Goal: Task Accomplishment & Management: Use online tool/utility

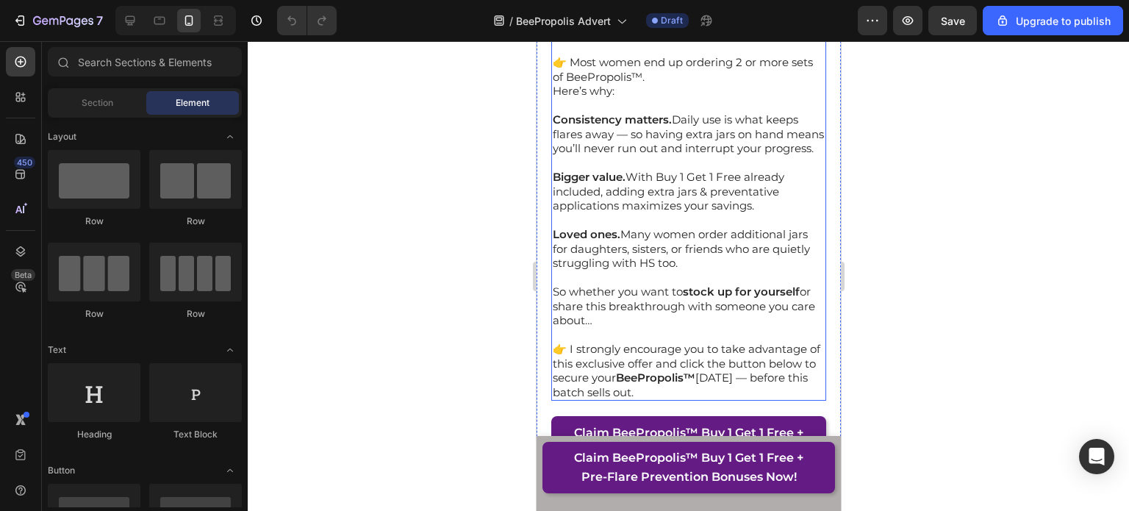
scroll to position [18371, 0]
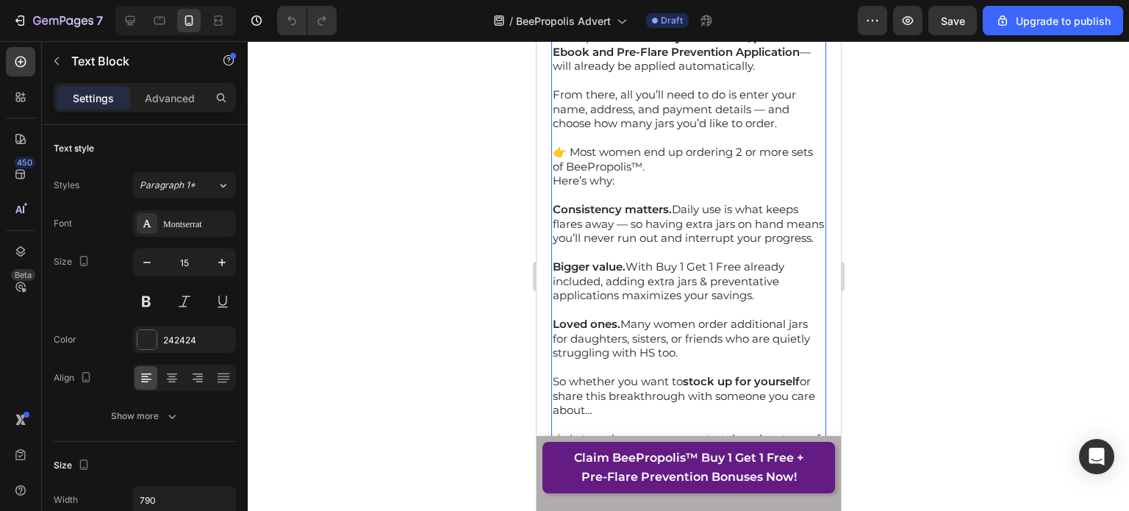
click at [628, 16] on strong "secure, encrypted checkout page." at bounding box center [682, 2] width 261 height 29
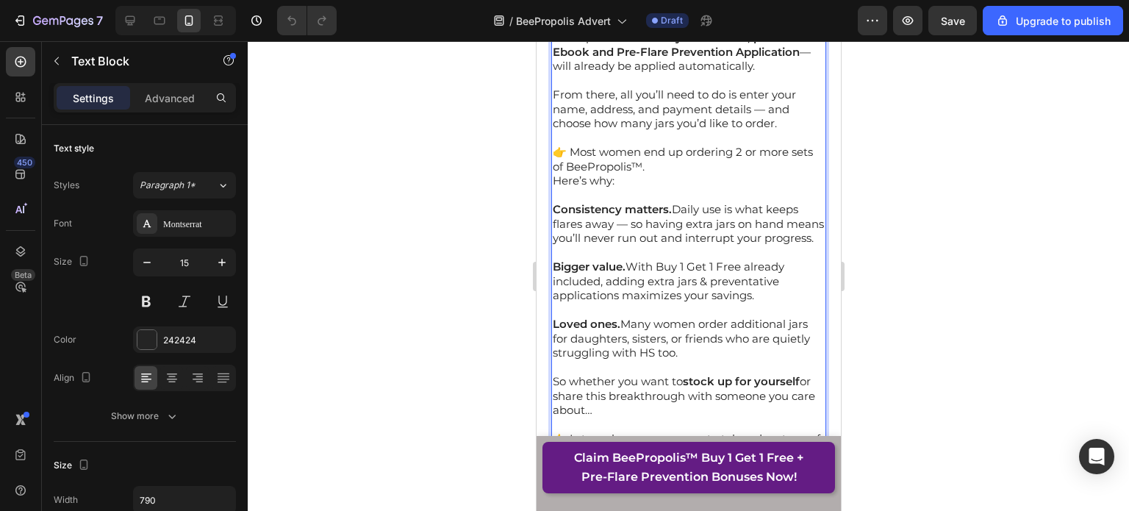
drag, startPoint x: 712, startPoint y: 220, endPoint x: 553, endPoint y: 201, distance: 159.9
click at [553, 16] on p "You’ll be taken straight to our secure, encrypted checkout page." at bounding box center [688, 2] width 272 height 29
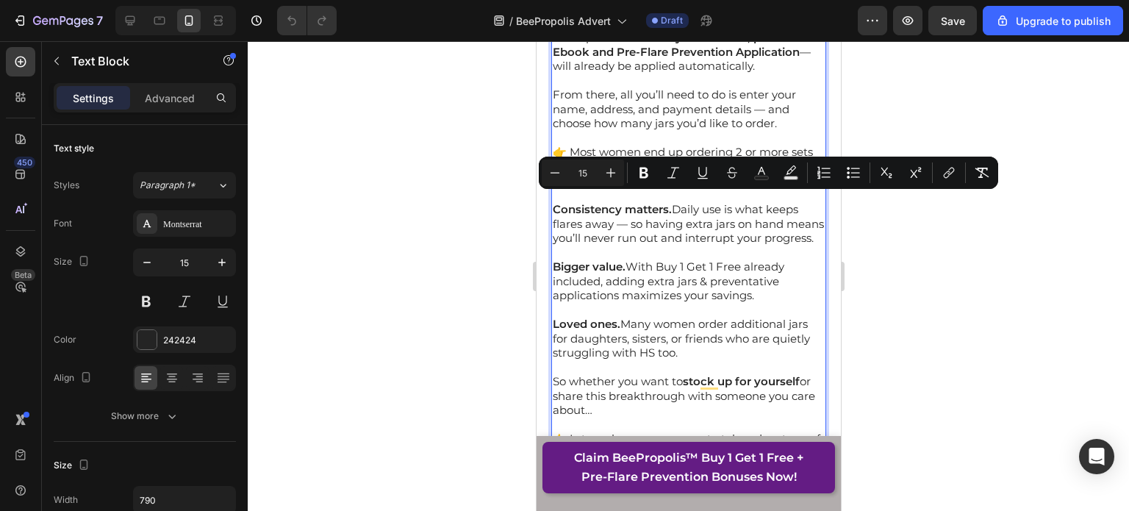
copy p "You’ll be taken straight to our secure, encrypted checkout page."
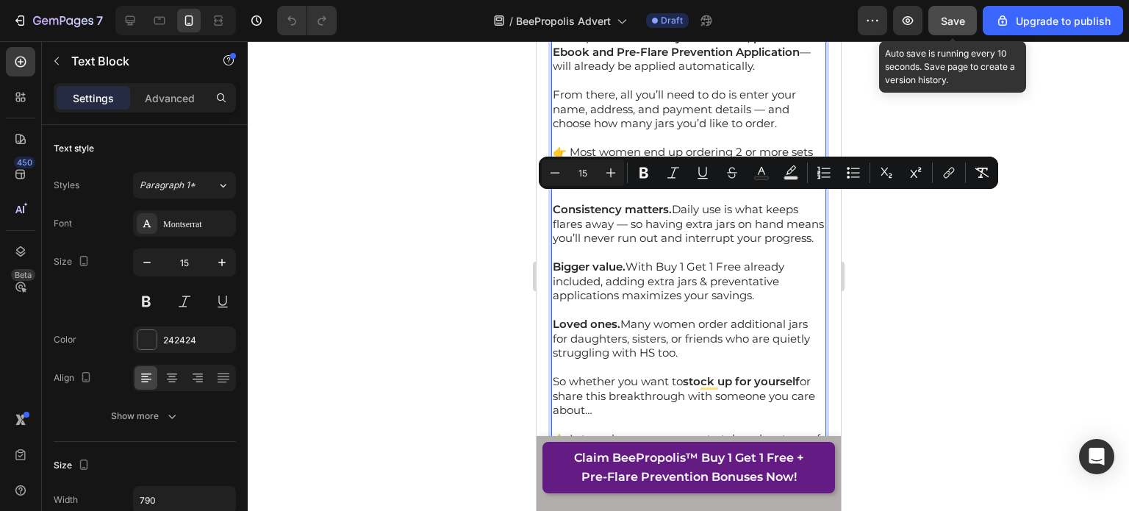
click at [966, 26] on button "Save" at bounding box center [952, 20] width 48 height 29
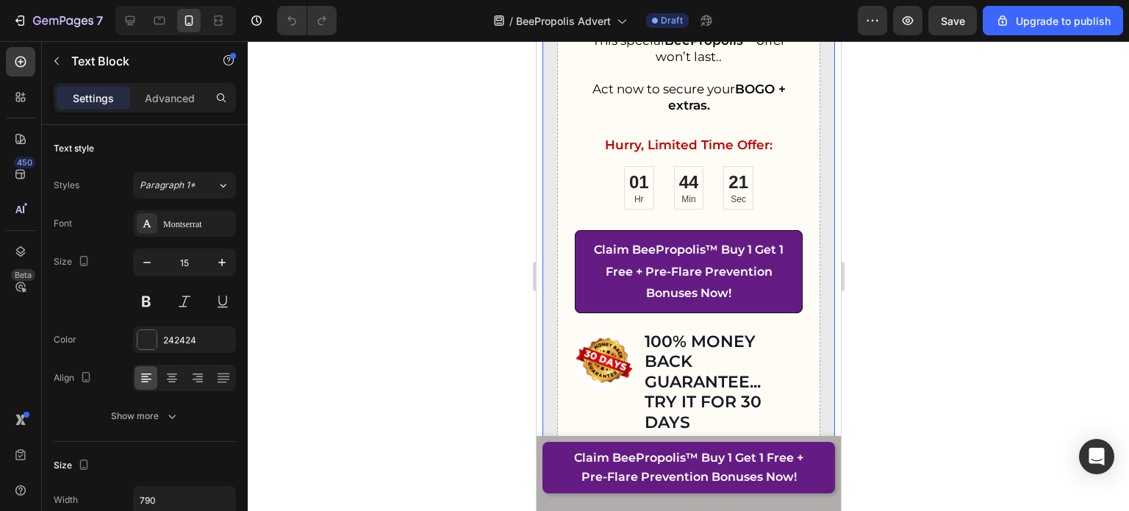
scroll to position [23156, 0]
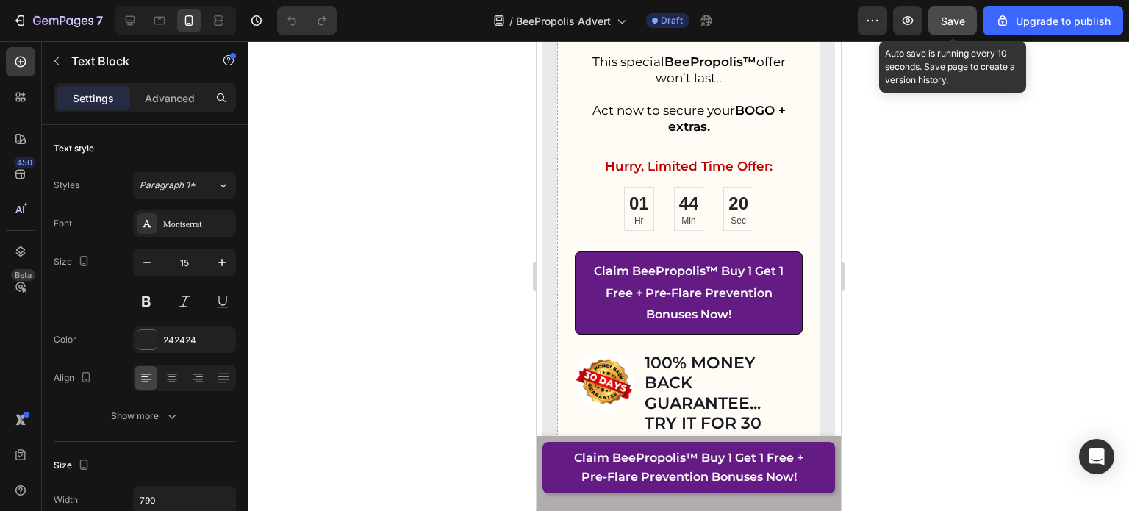
click at [949, 24] on span "Save" at bounding box center [953, 21] width 24 height 12
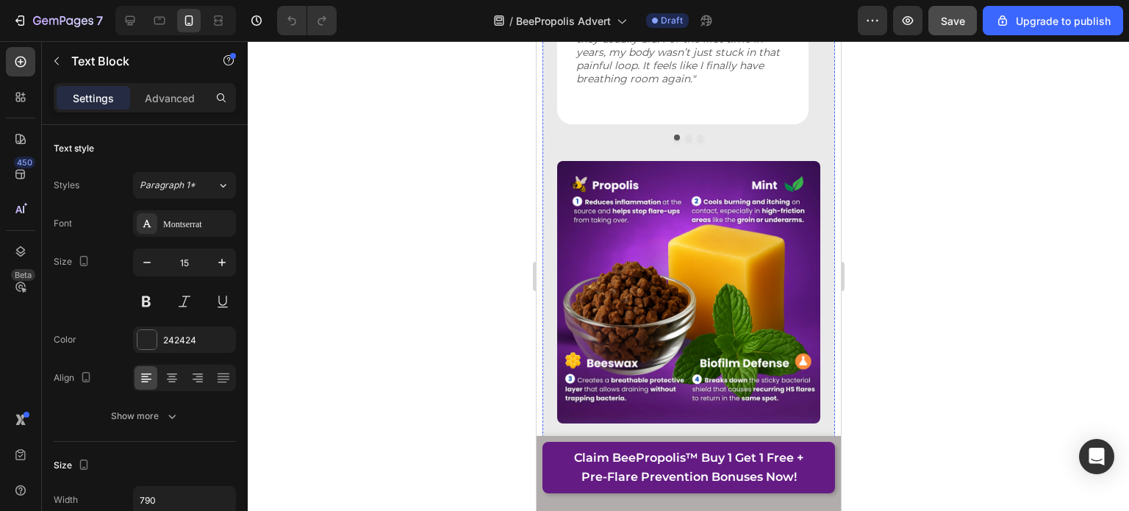
scroll to position [22127, 0]
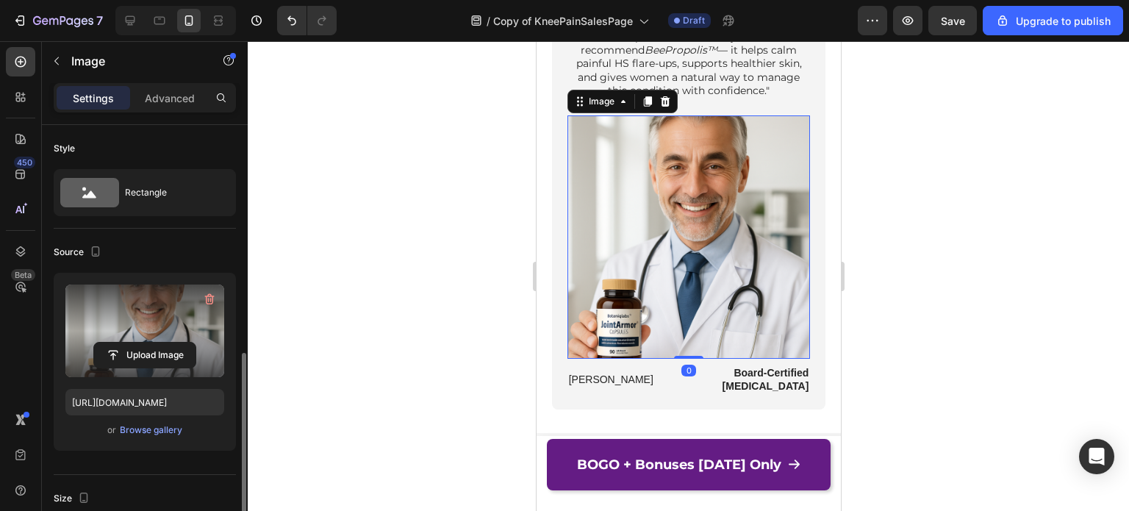
scroll to position [163, 0]
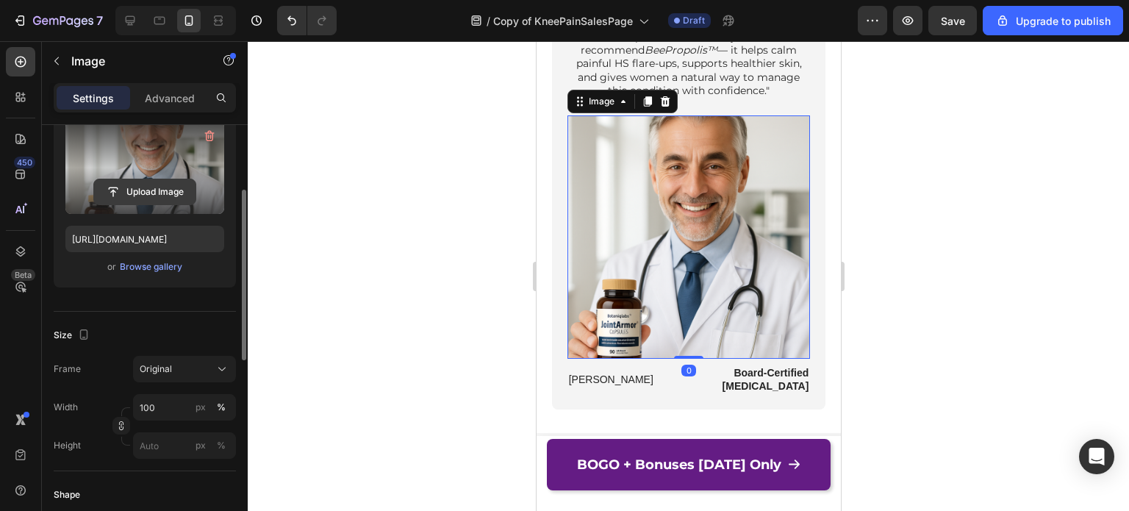
click at [137, 197] on input "file" at bounding box center [144, 191] width 101 height 25
click at [158, 198] on input "file" at bounding box center [144, 191] width 101 height 25
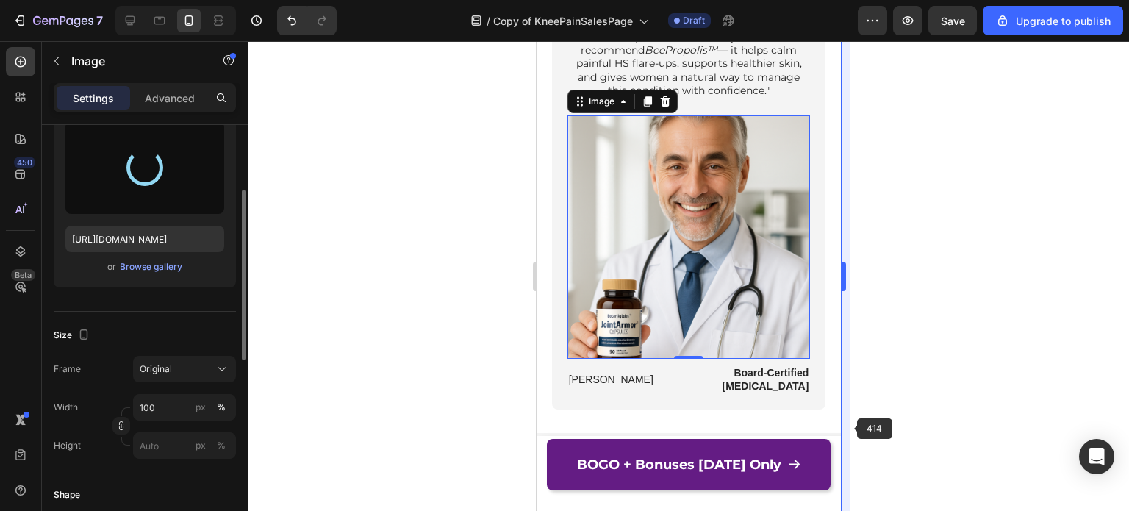
type input "[URL][DOMAIN_NAME]"
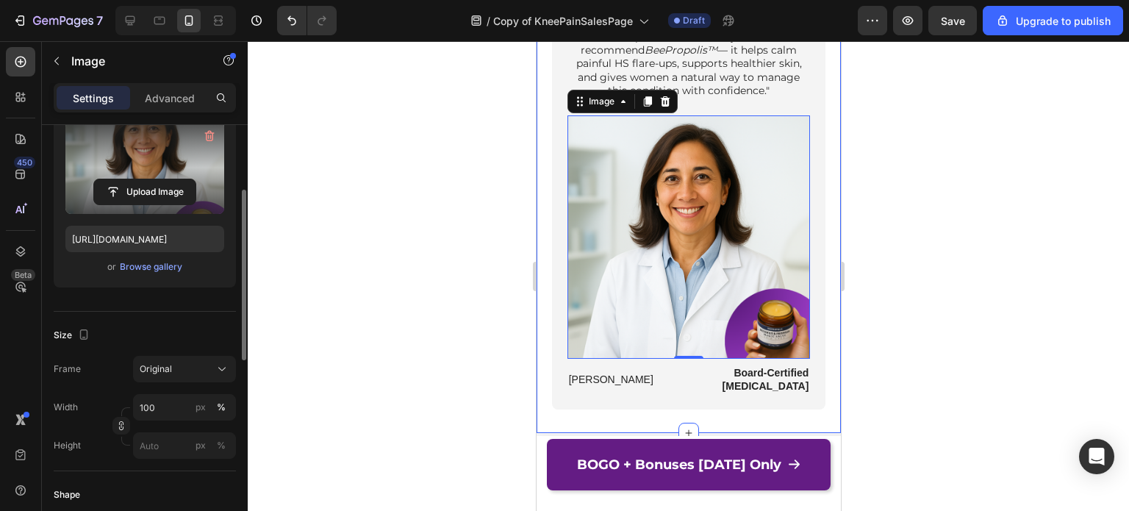
click at [813, 212] on div "[MEDICAL_DATA] Reviewed Text Block "As a board-certified [MEDICAL_DATA] special…" at bounding box center [688, 180] width 304 height 459
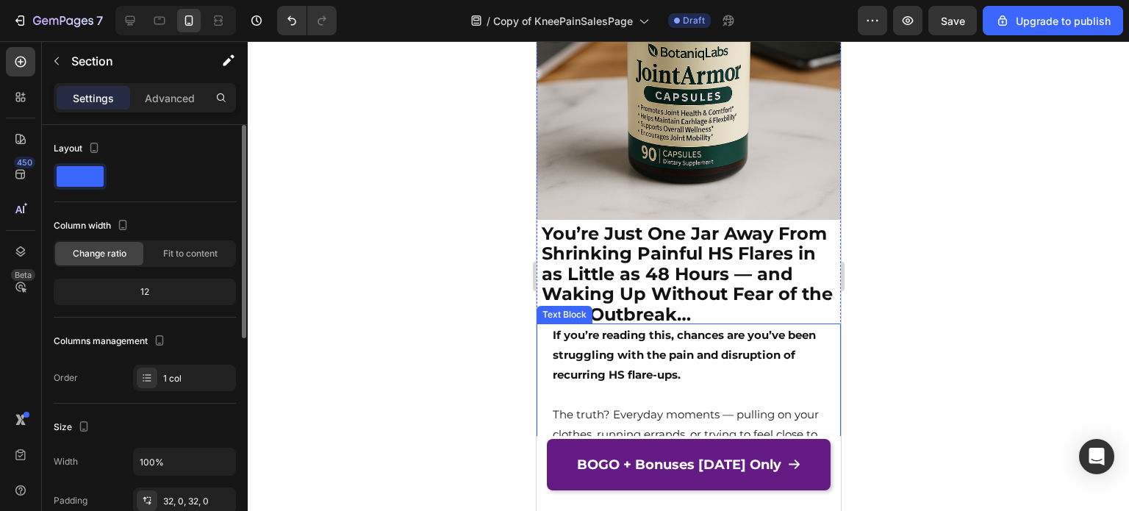
scroll to position [1984, 0]
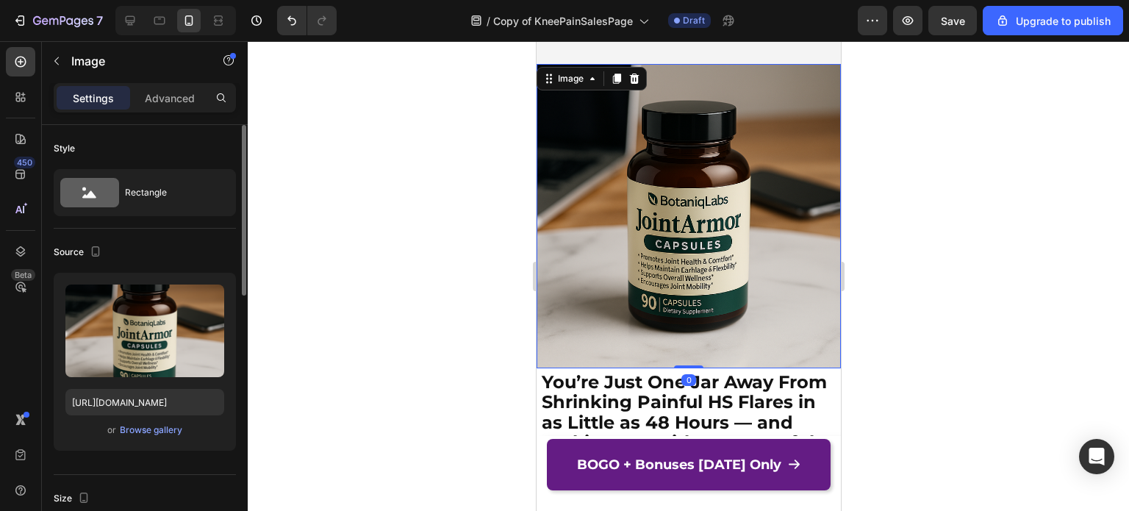
click at [724, 261] on img at bounding box center [688, 216] width 304 height 304
click at [137, 428] on div "Browse gallery" at bounding box center [151, 429] width 62 height 13
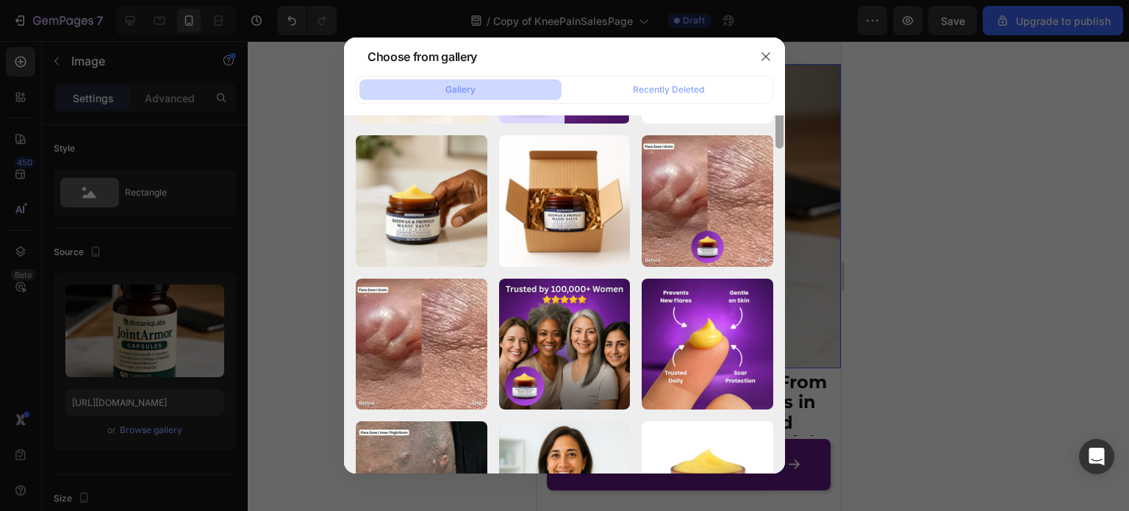
scroll to position [0, 0]
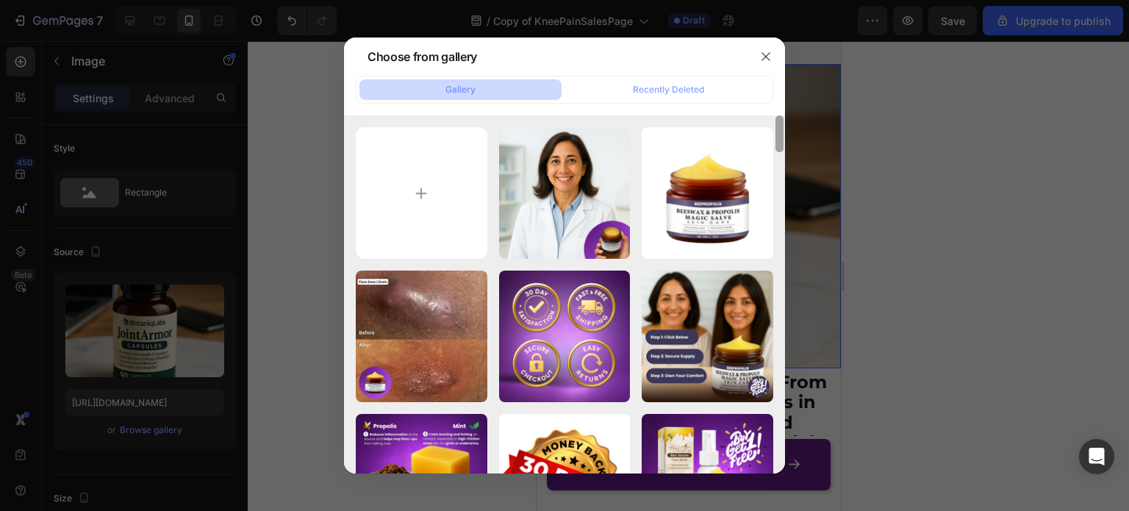
drag, startPoint x: 781, startPoint y: 321, endPoint x: 768, endPoint y: 112, distance: 209.1
click at [768, 112] on div "Gallery Recently Deleted Propolis Cream - Asse...7).png 1918.67 kb Propolis Cre…" at bounding box center [564, 275] width 441 height 398
click at [425, 182] on input "file" at bounding box center [422, 193] width 132 height 132
type input "C:\fakepath\ChatGPT Image [DATE], 02_45_13 AM.png"
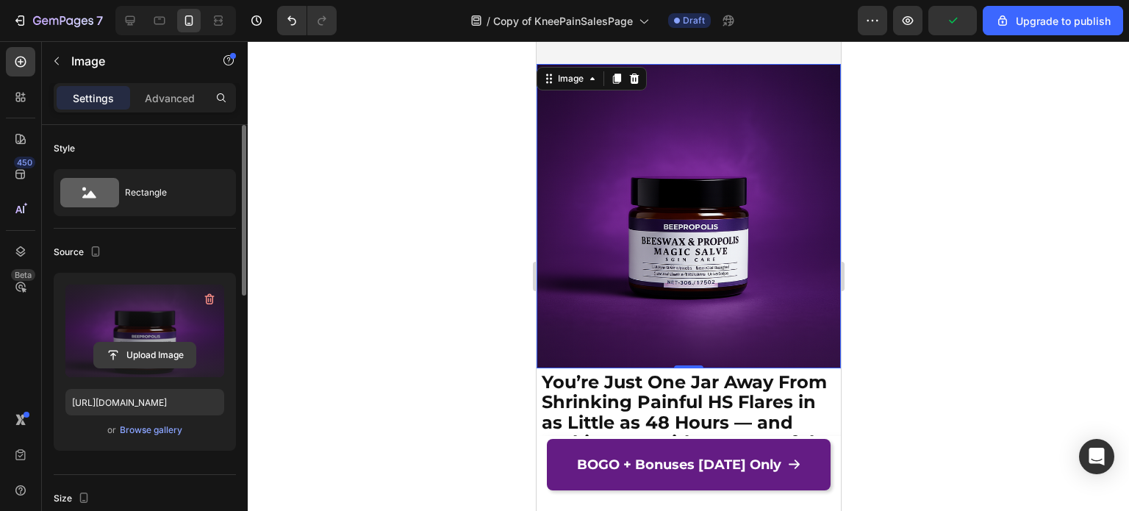
click at [132, 352] on input "file" at bounding box center [144, 354] width 101 height 25
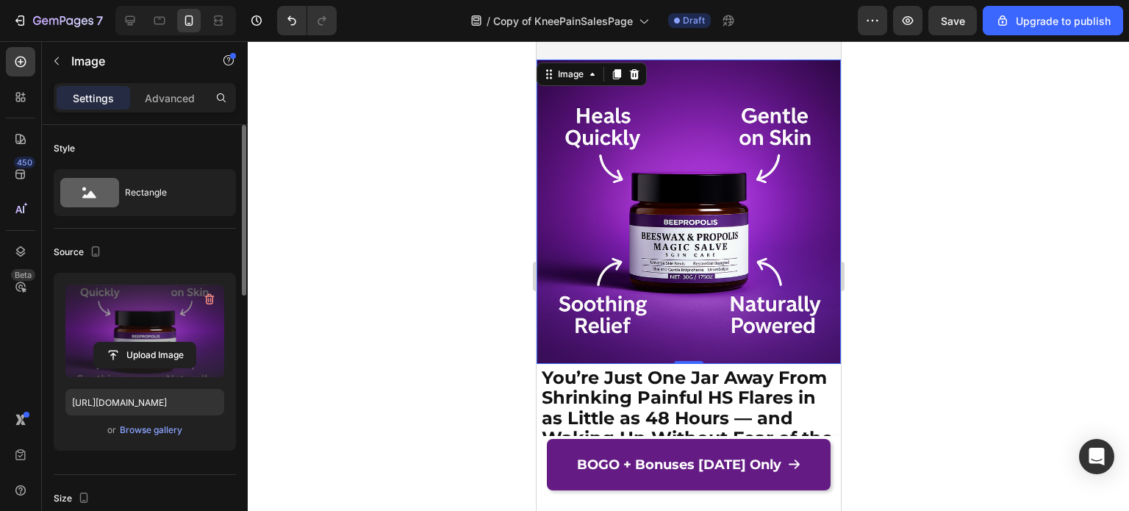
scroll to position [1984, 0]
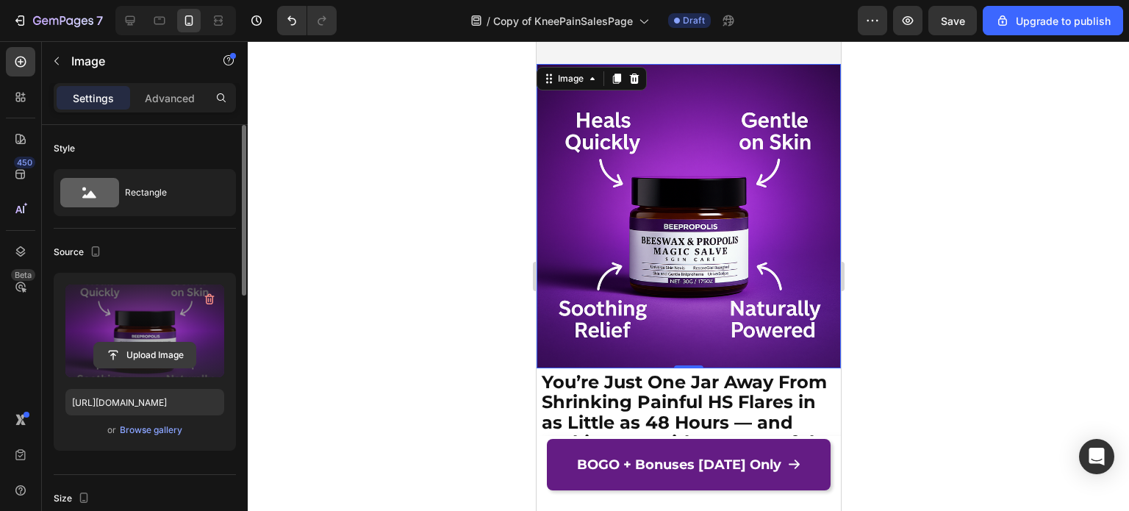
click at [144, 356] on input "file" at bounding box center [144, 354] width 101 height 25
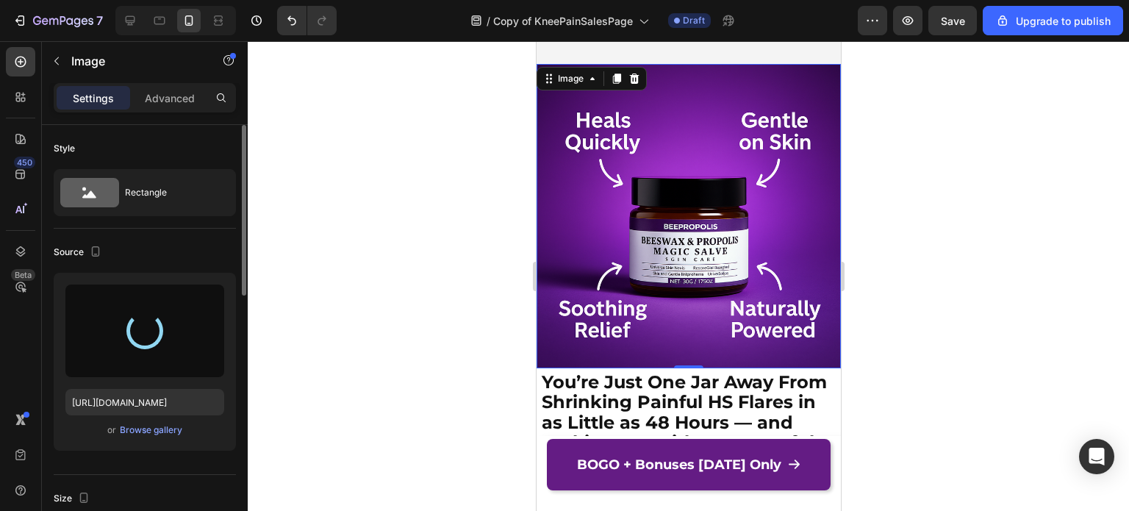
type input "[URL][DOMAIN_NAME]"
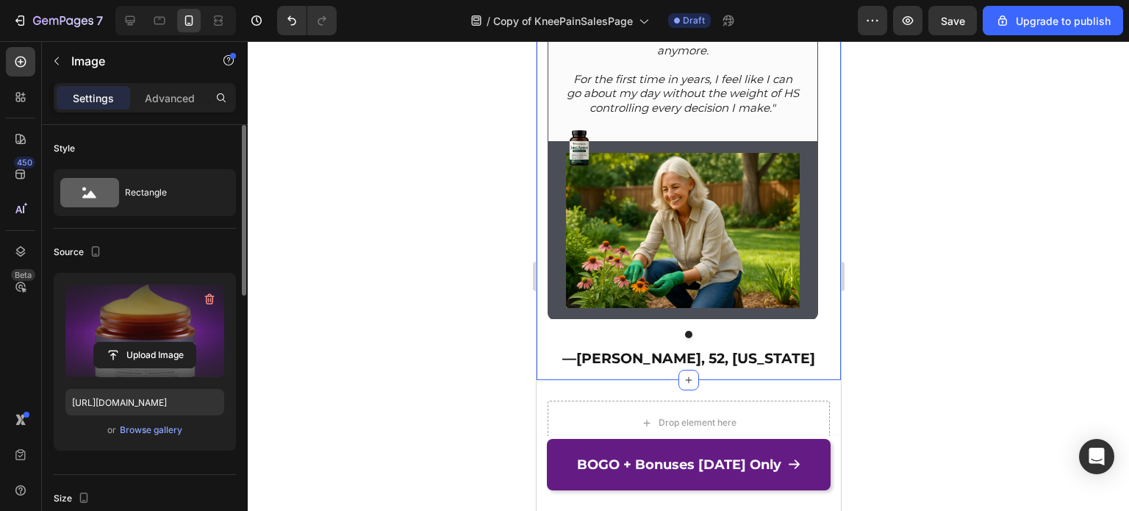
scroll to position [9112, 0]
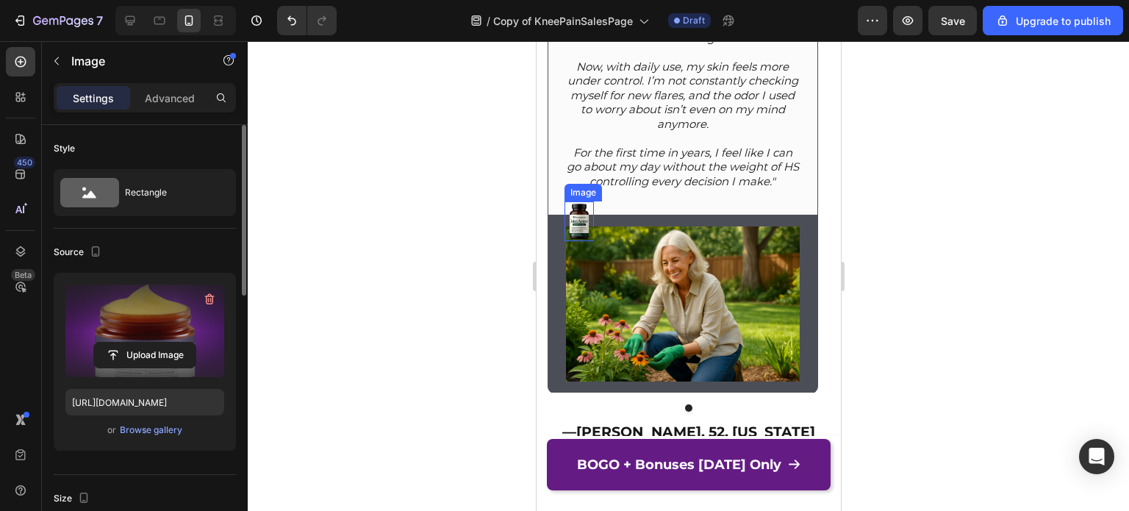
click at [582, 217] on img at bounding box center [578, 220] width 29 height 39
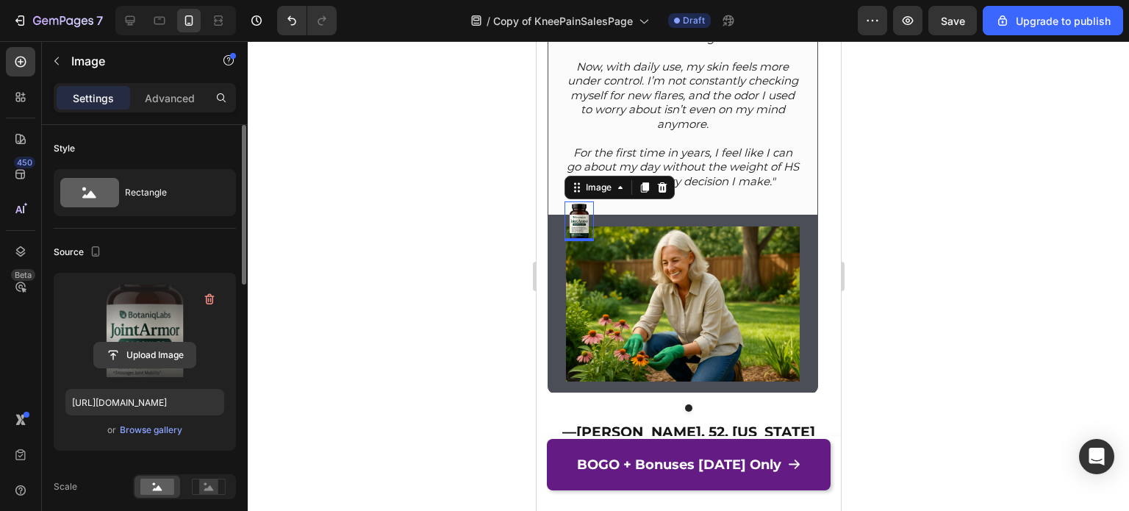
click at [148, 355] on input "file" at bounding box center [144, 354] width 101 height 25
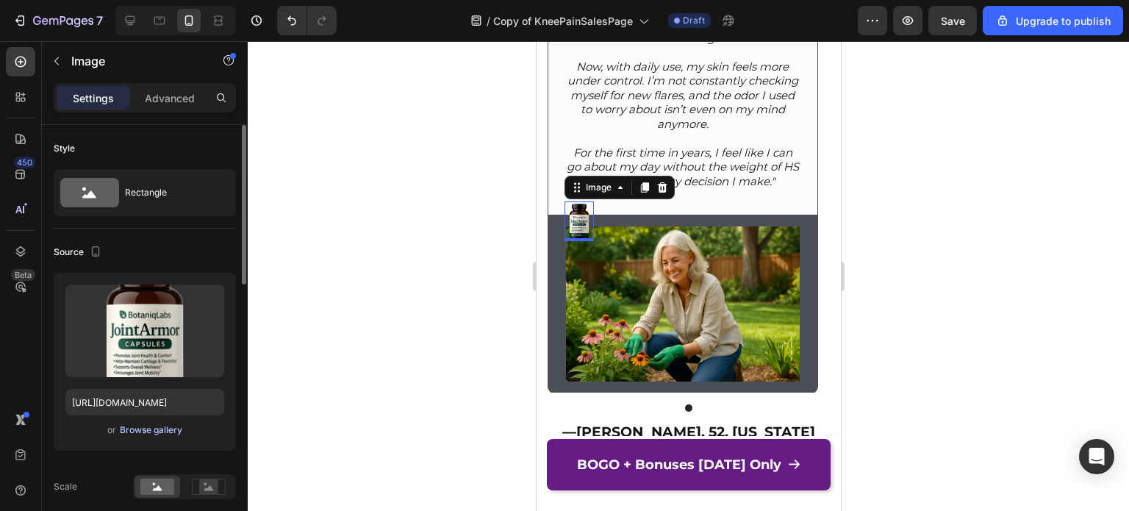
click at [141, 432] on div "Browse gallery" at bounding box center [151, 429] width 62 height 13
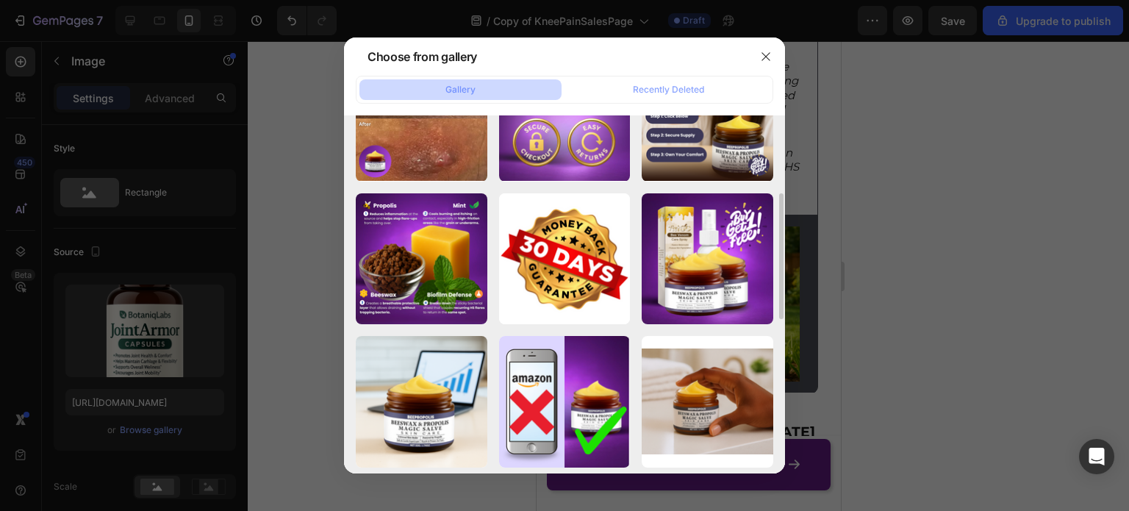
scroll to position [0, 0]
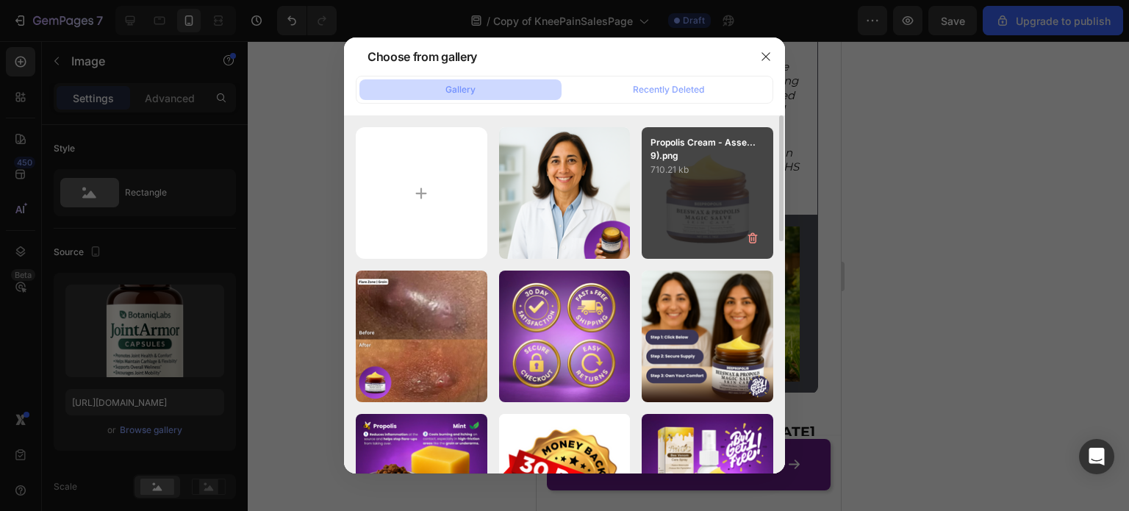
click at [676, 208] on div "Propolis Cream - Asse...9).png 710.21 kb" at bounding box center [708, 193] width 132 height 132
type input "[URL][DOMAIN_NAME]"
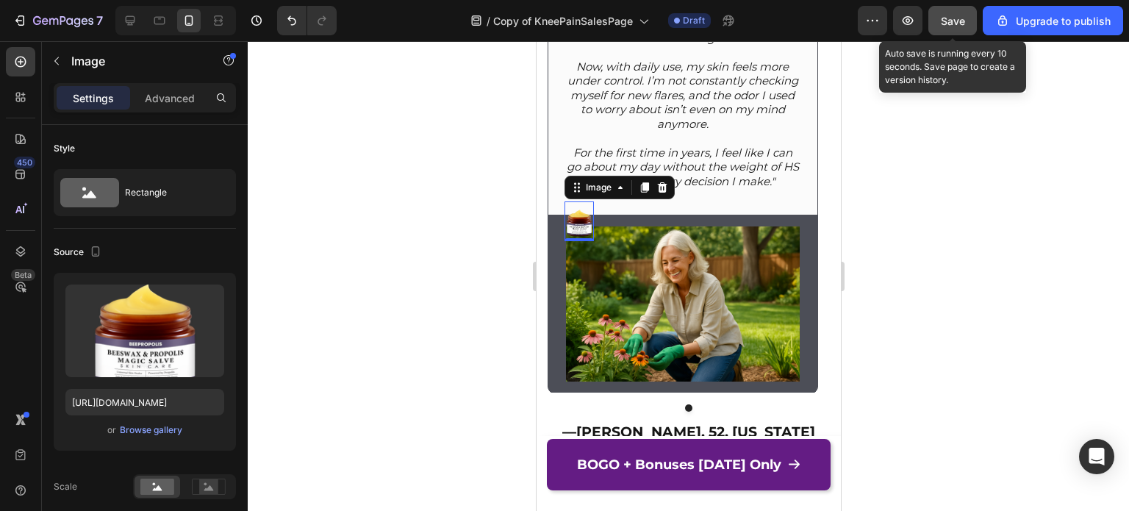
click at [955, 17] on span "Save" at bounding box center [953, 21] width 24 height 12
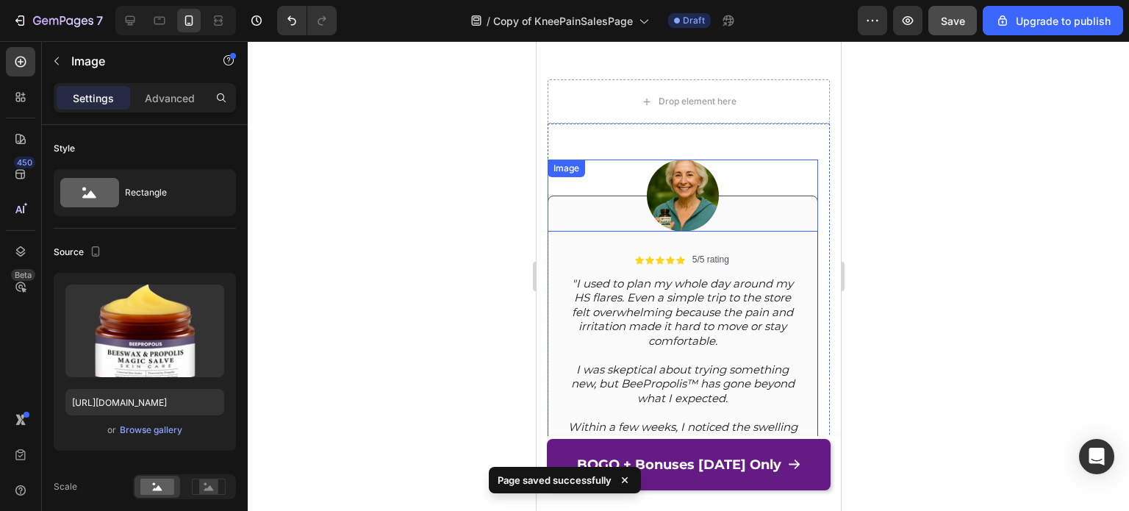
scroll to position [10655, 0]
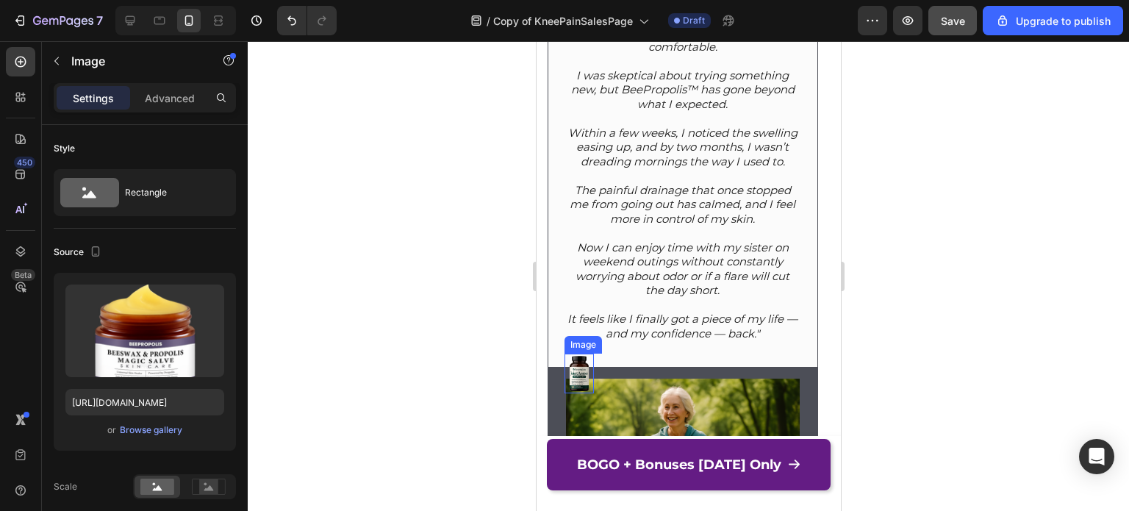
click at [574, 373] on img at bounding box center [578, 372] width 29 height 39
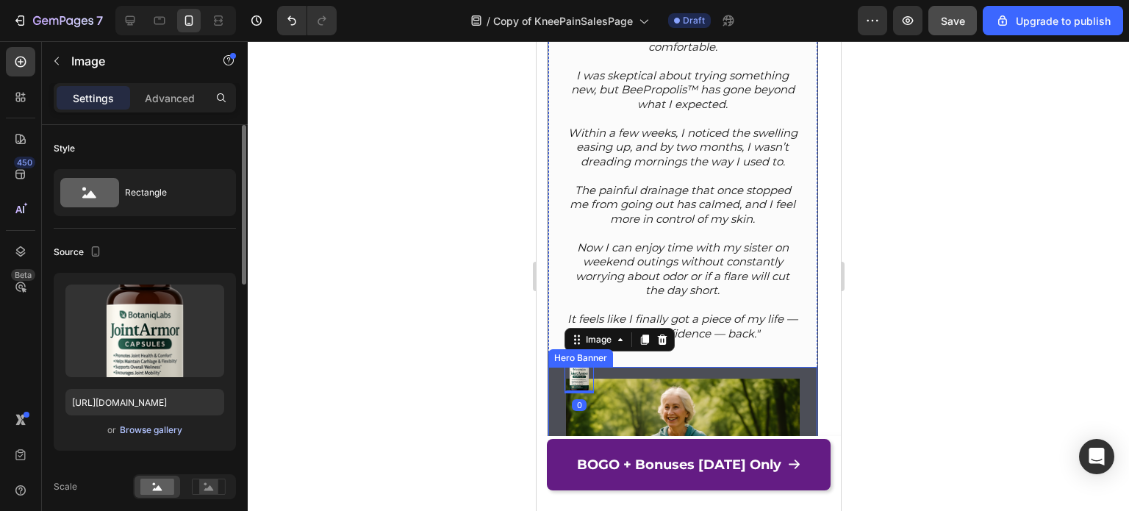
click at [169, 431] on div "Browse gallery" at bounding box center [151, 429] width 62 height 13
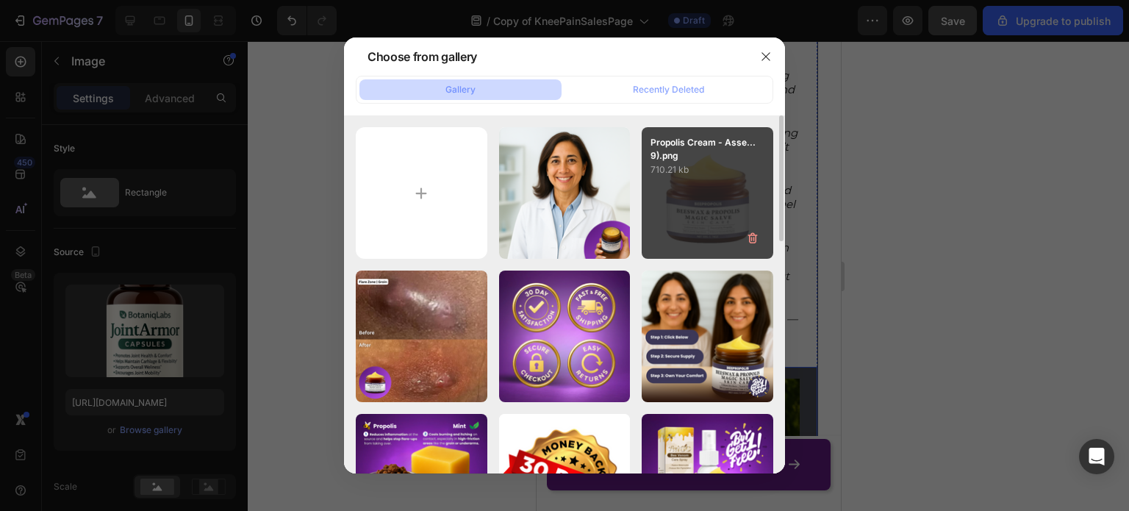
drag, startPoint x: 682, startPoint y: 204, endPoint x: 688, endPoint y: 215, distance: 12.5
click at [682, 205] on div "Propolis Cream - Asse...9).png 710.21 kb" at bounding box center [708, 193] width 132 height 132
type input "[URL][DOMAIN_NAME]"
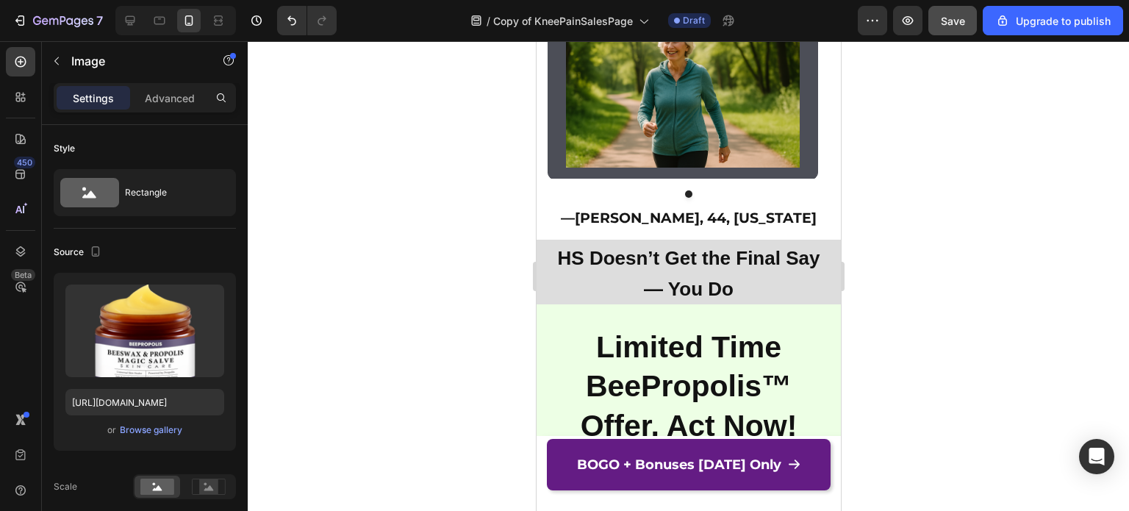
scroll to position [11023, 0]
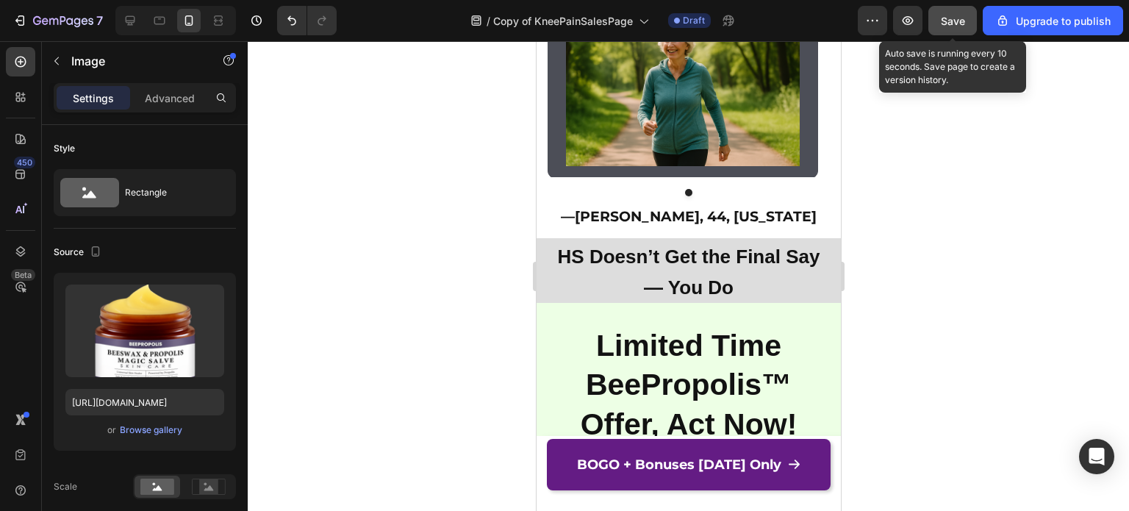
drag, startPoint x: 967, startPoint y: 20, endPoint x: 266, endPoint y: 102, distance: 705.9
click at [966, 21] on button "Save" at bounding box center [952, 20] width 48 height 29
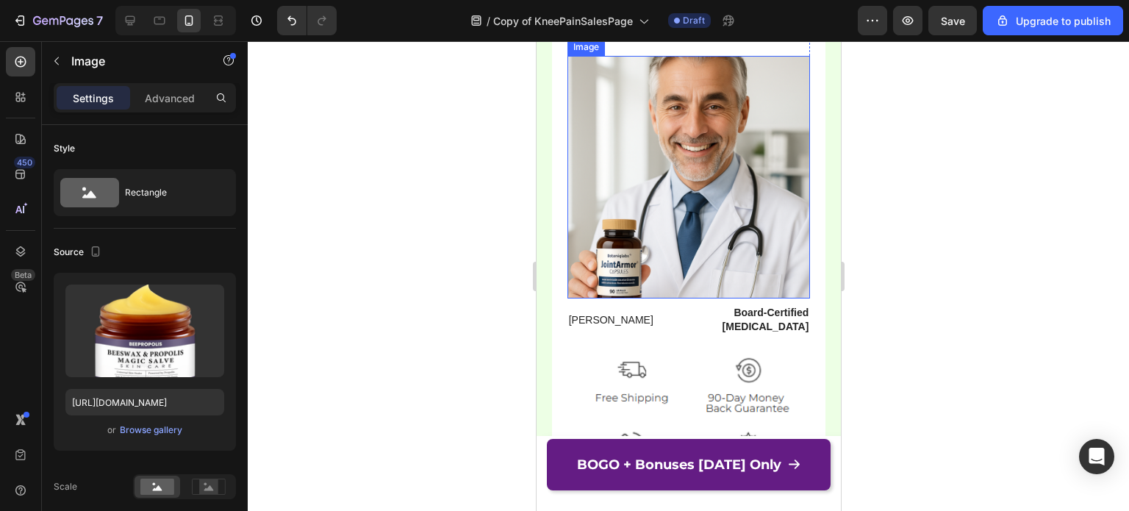
scroll to position [12419, 0]
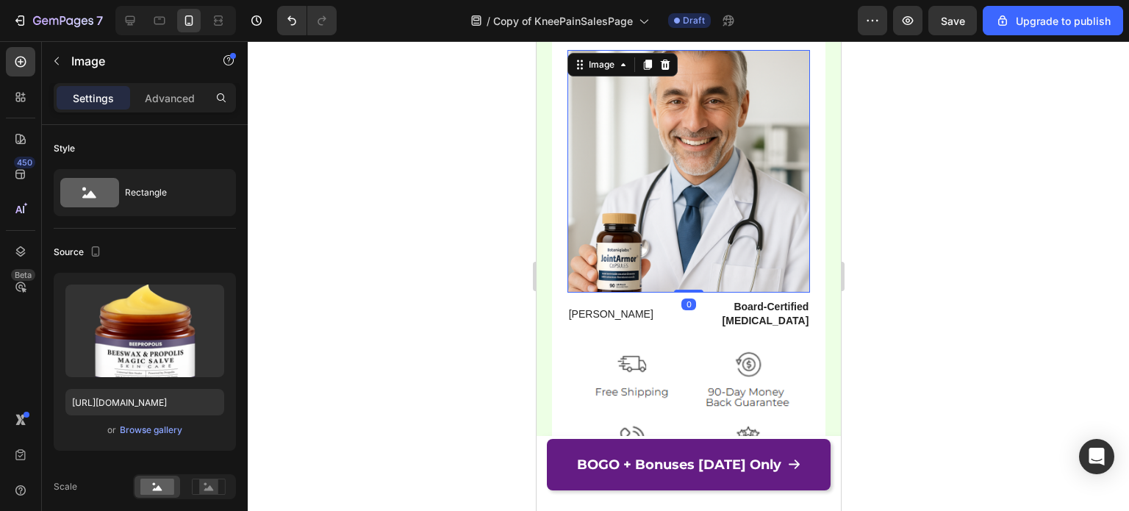
click at [715, 190] on img at bounding box center [688, 171] width 243 height 243
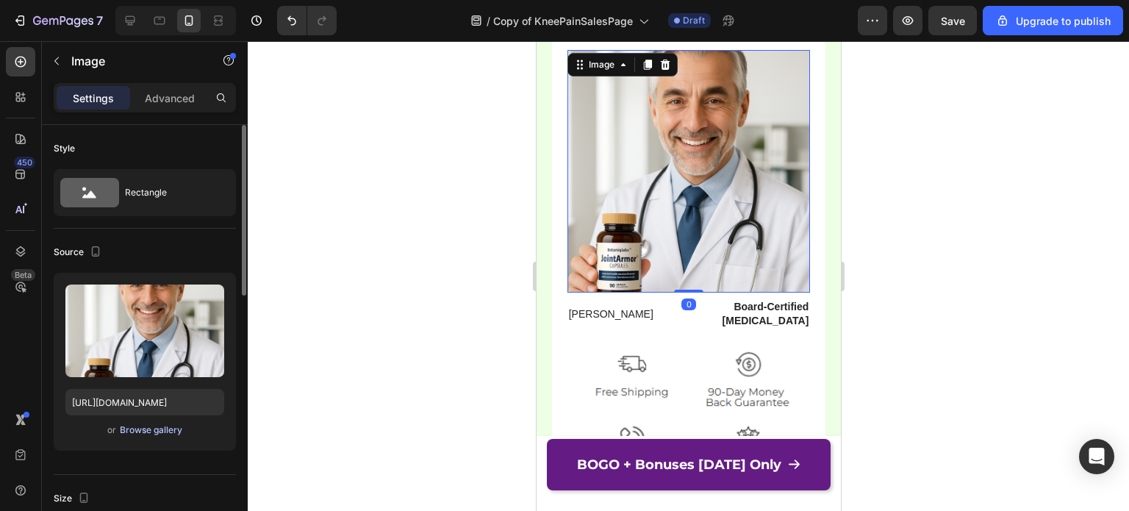
click at [159, 429] on div "Browse gallery" at bounding box center [151, 429] width 62 height 13
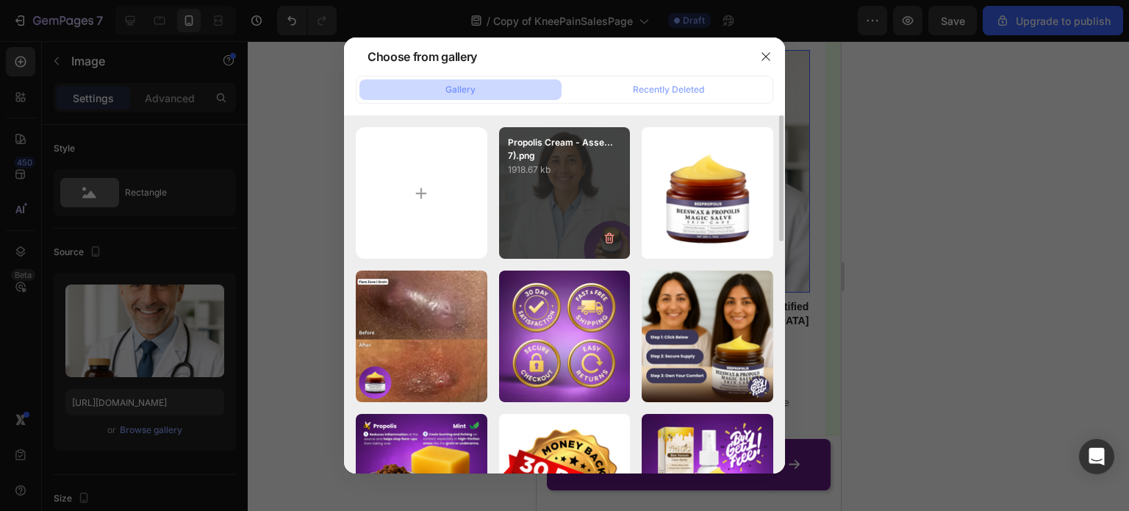
click at [556, 232] on div "Propolis Cream - Asse...7).png 1918.67 kb" at bounding box center [565, 193] width 132 height 132
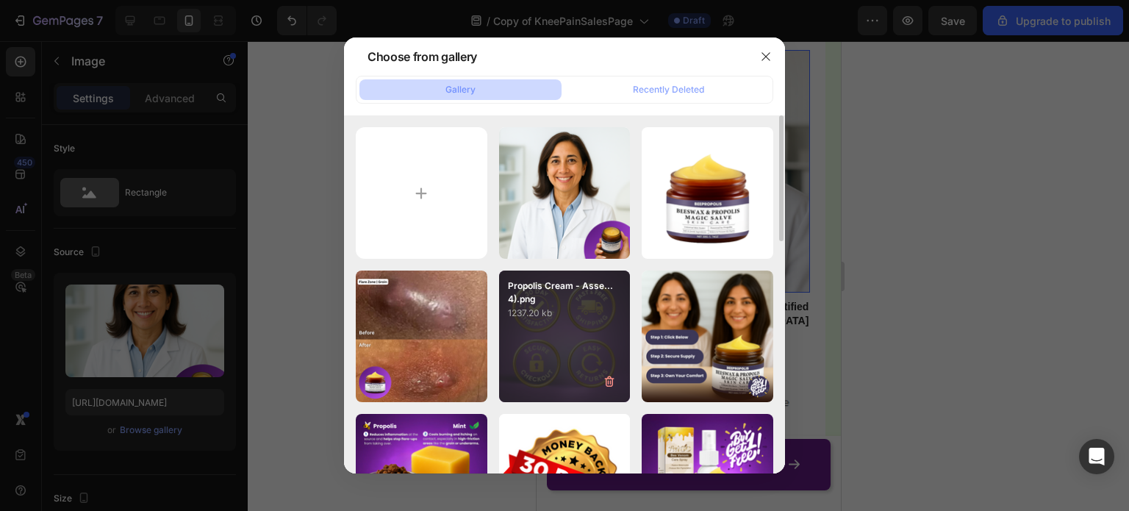
type input "[URL][DOMAIN_NAME]"
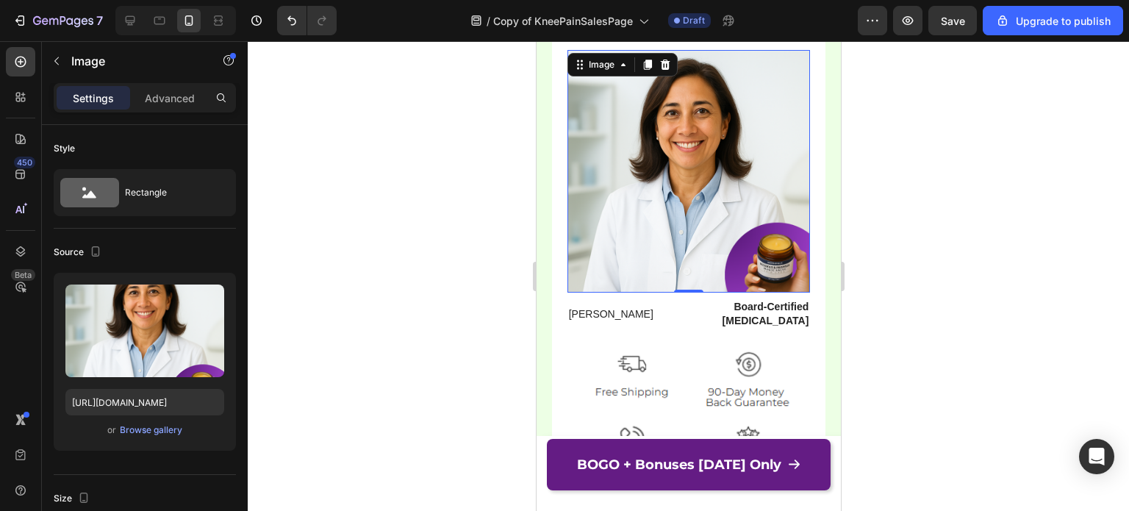
click at [869, 173] on div at bounding box center [688, 276] width 881 height 470
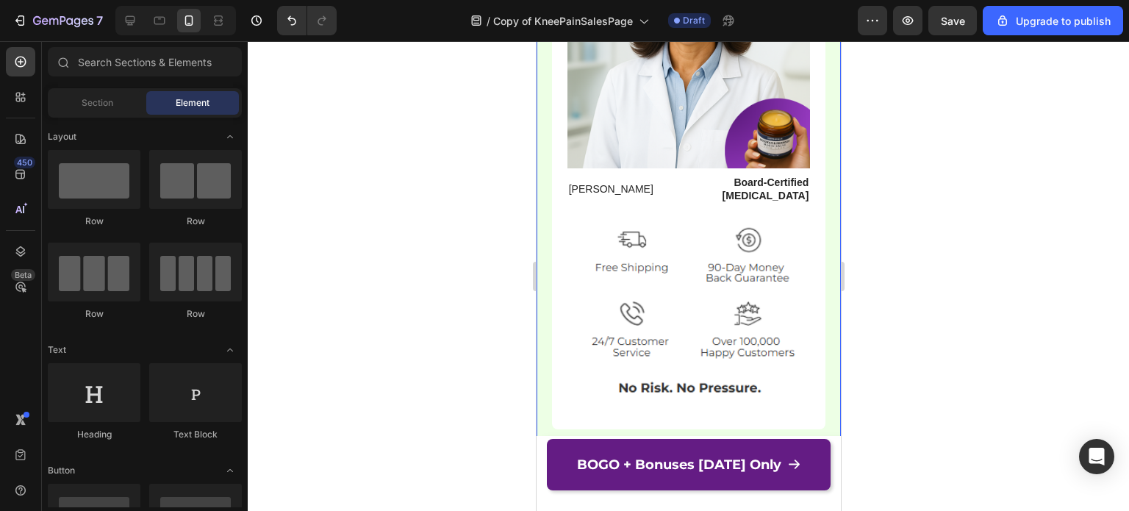
scroll to position [12566, 0]
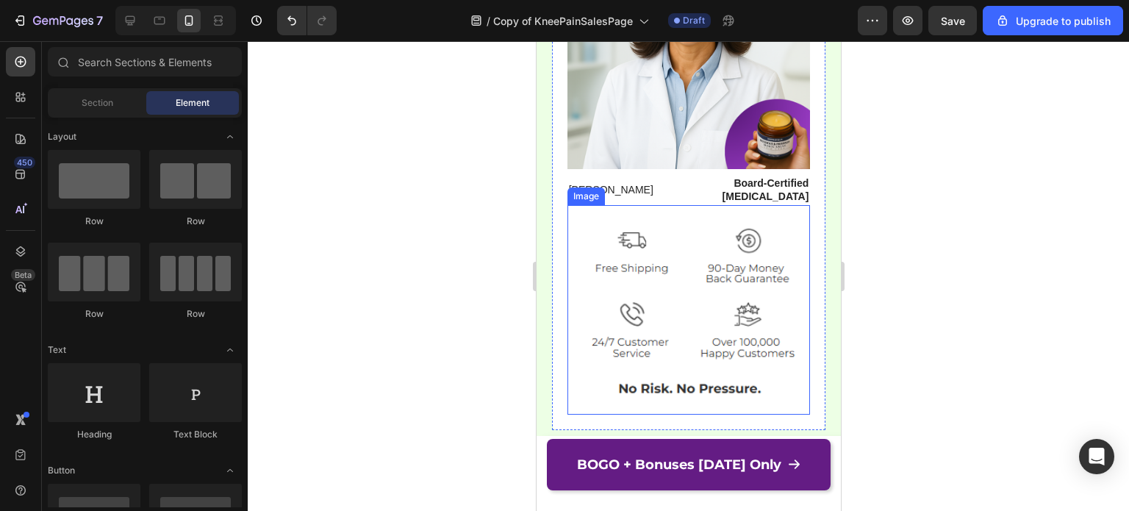
click at [694, 324] on img at bounding box center [688, 310] width 243 height 210
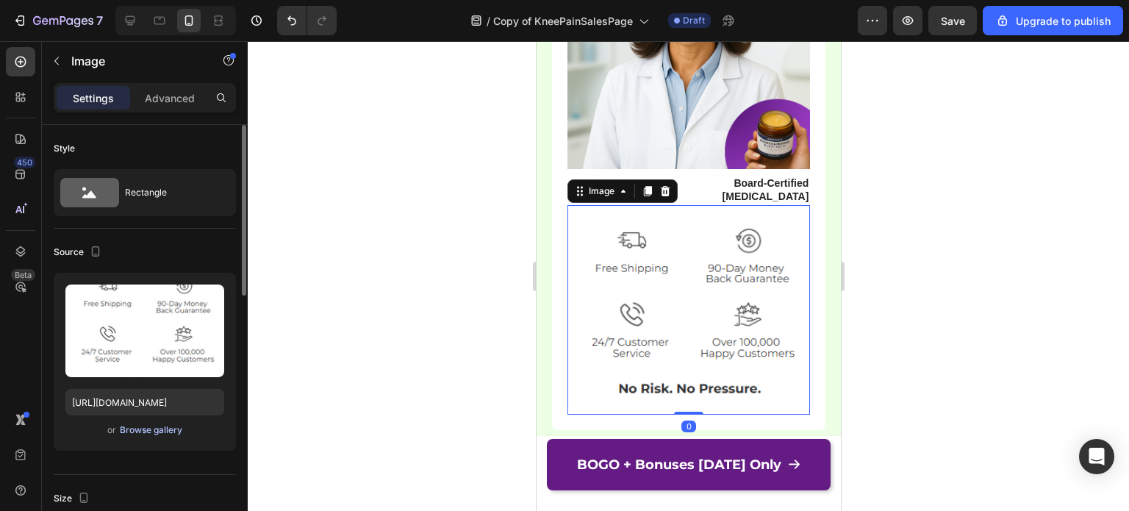
click at [132, 432] on div "Browse gallery" at bounding box center [151, 429] width 62 height 13
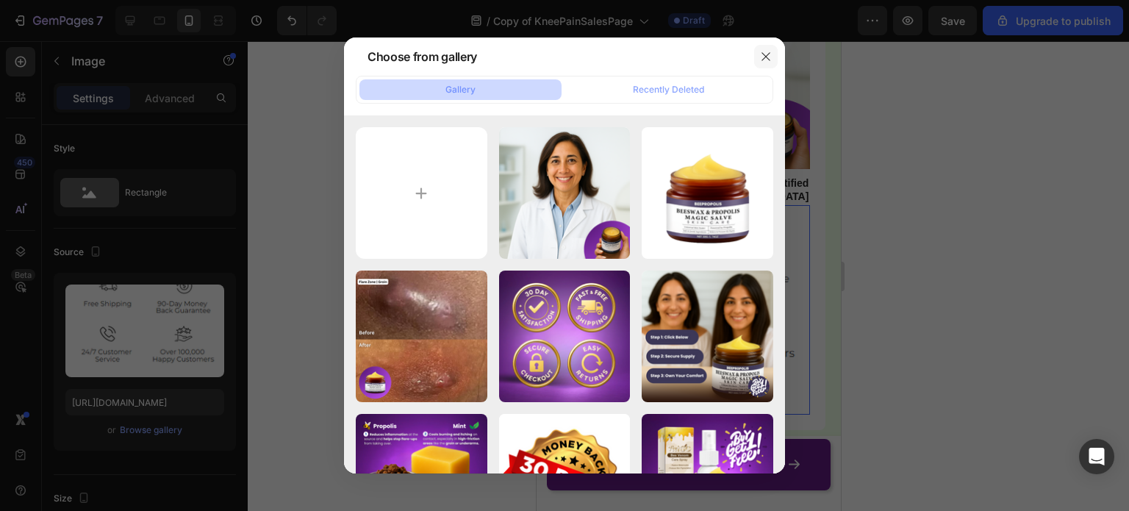
click at [761, 61] on icon "button" at bounding box center [766, 57] width 12 height 12
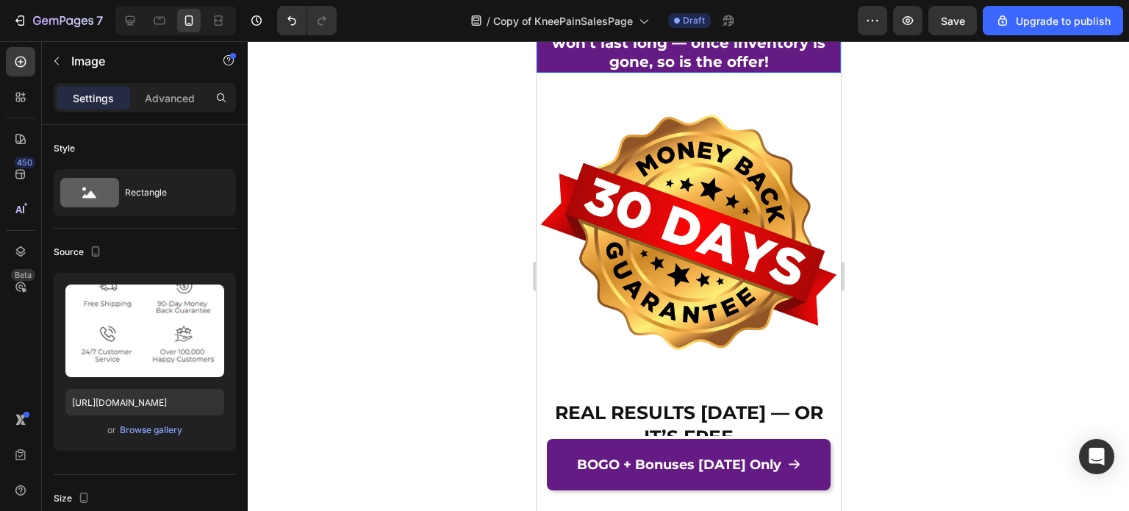
scroll to position [12786, 0]
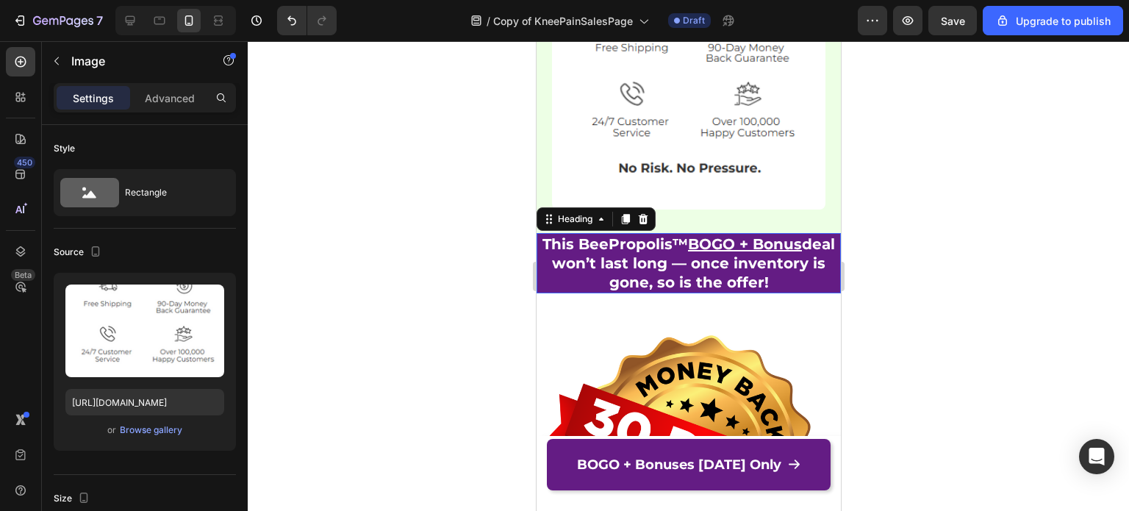
click at [807, 276] on h2 "This BeePropolis™ BOGO + Bonus deal won’t last long — once inventory is gone, s…" at bounding box center [688, 263] width 304 height 60
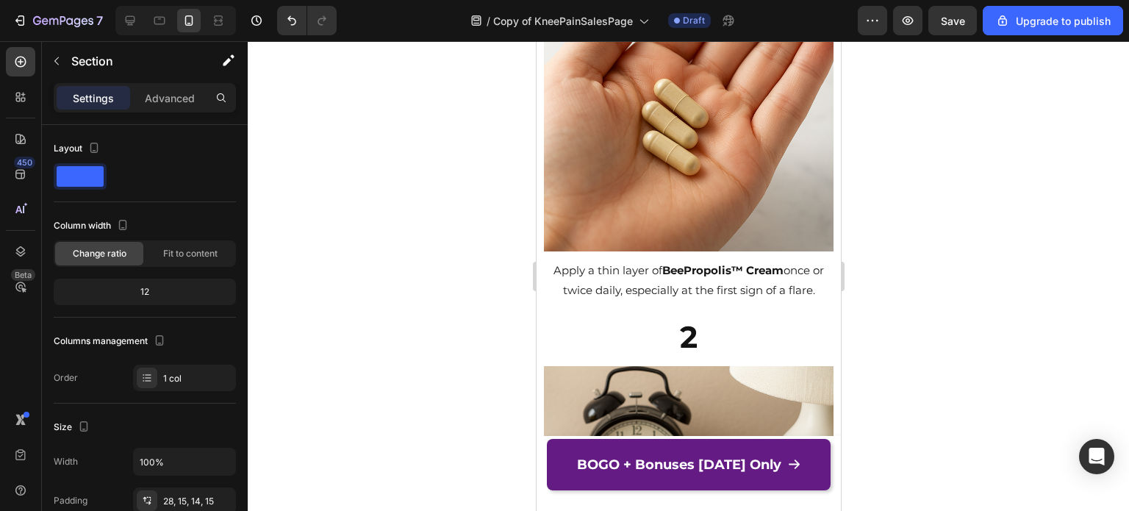
scroll to position [4744, 0]
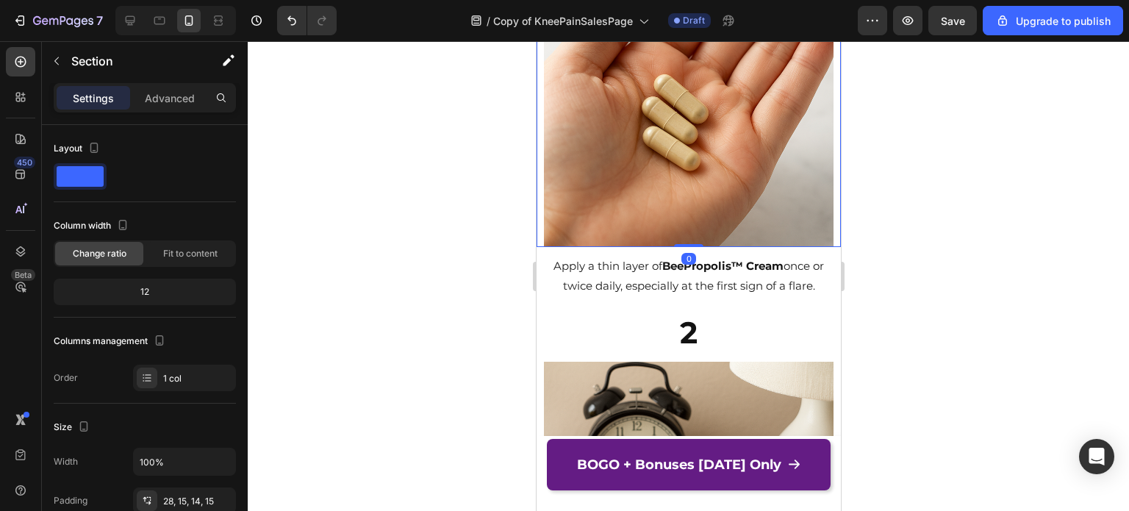
click at [703, 239] on img at bounding box center [688, 102] width 290 height 290
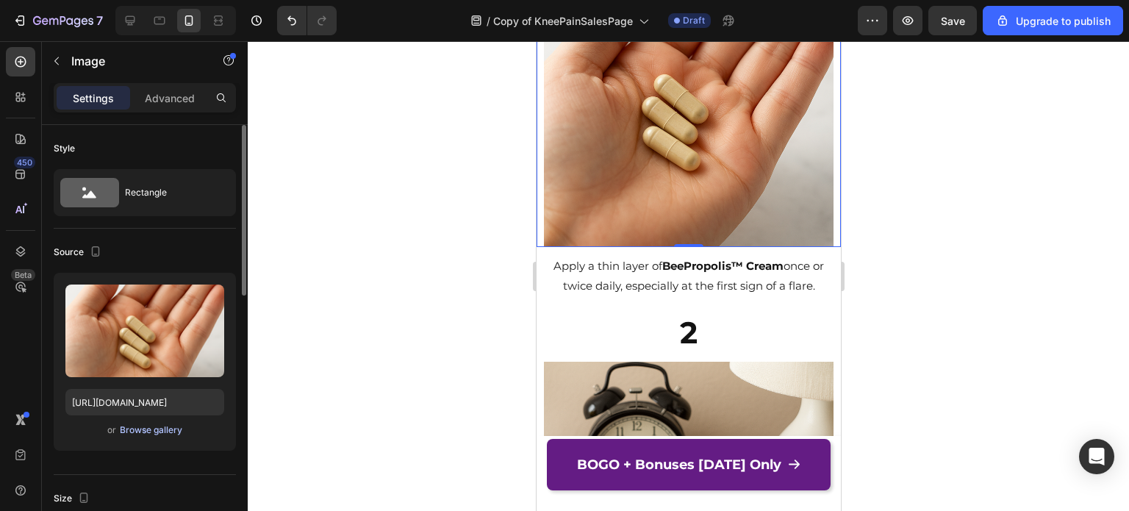
click at [148, 431] on div "Browse gallery" at bounding box center [151, 429] width 62 height 13
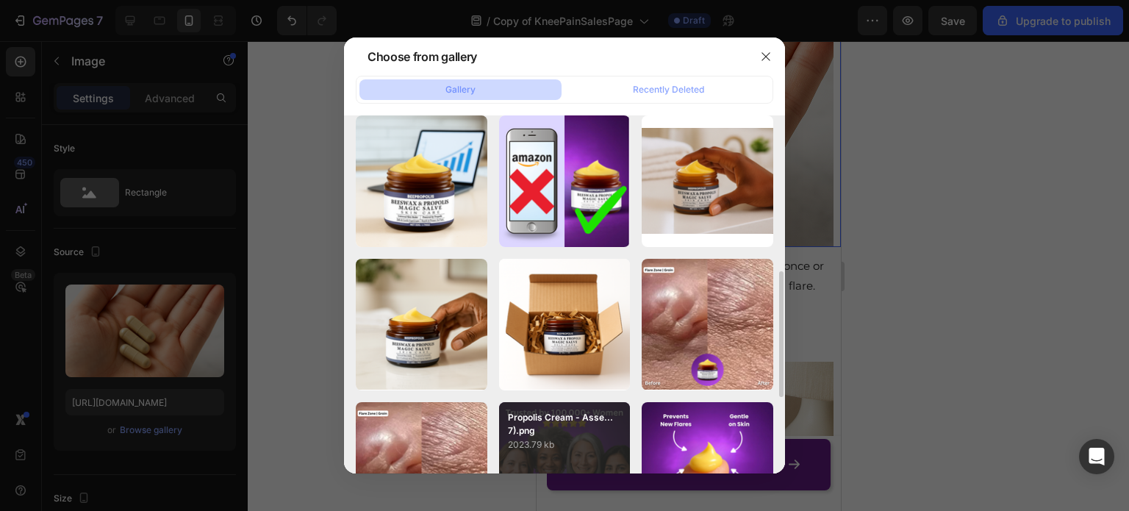
scroll to position [588, 0]
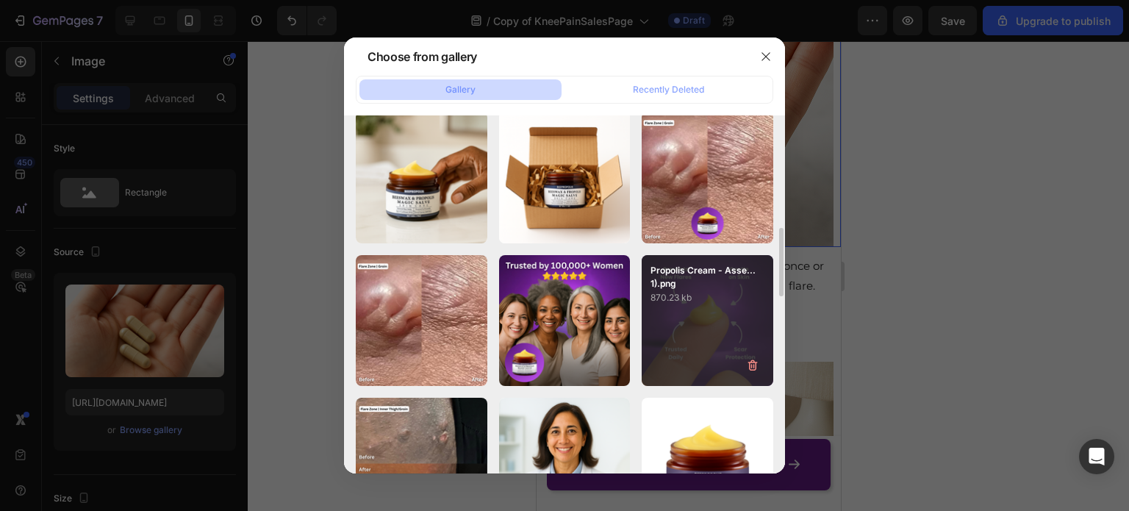
click at [722, 312] on div "Propolis Cream - Asse...1).png 870.23 kb" at bounding box center [708, 321] width 132 height 132
type input "[URL][DOMAIN_NAME]"
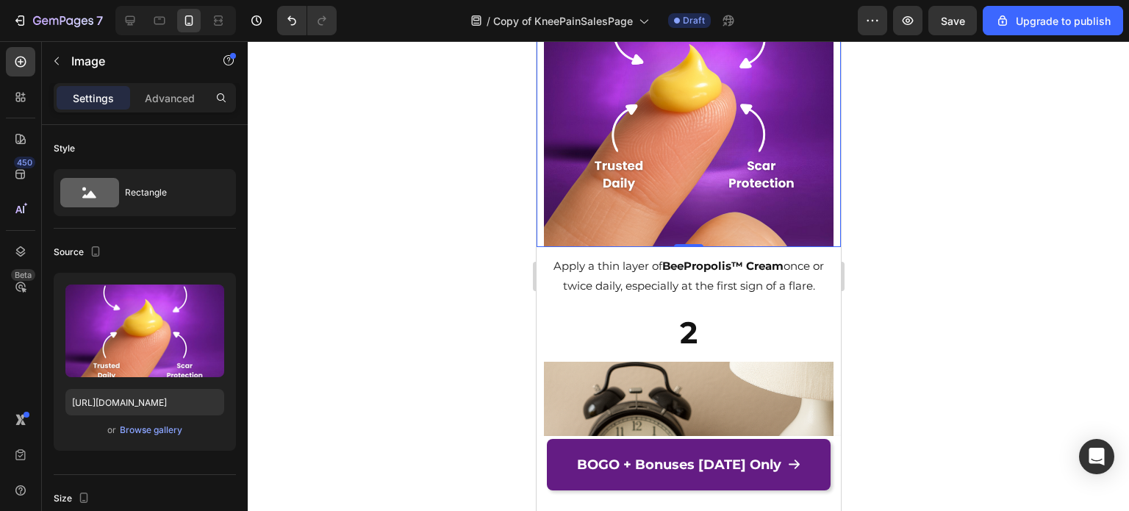
click at [874, 218] on div at bounding box center [688, 276] width 881 height 470
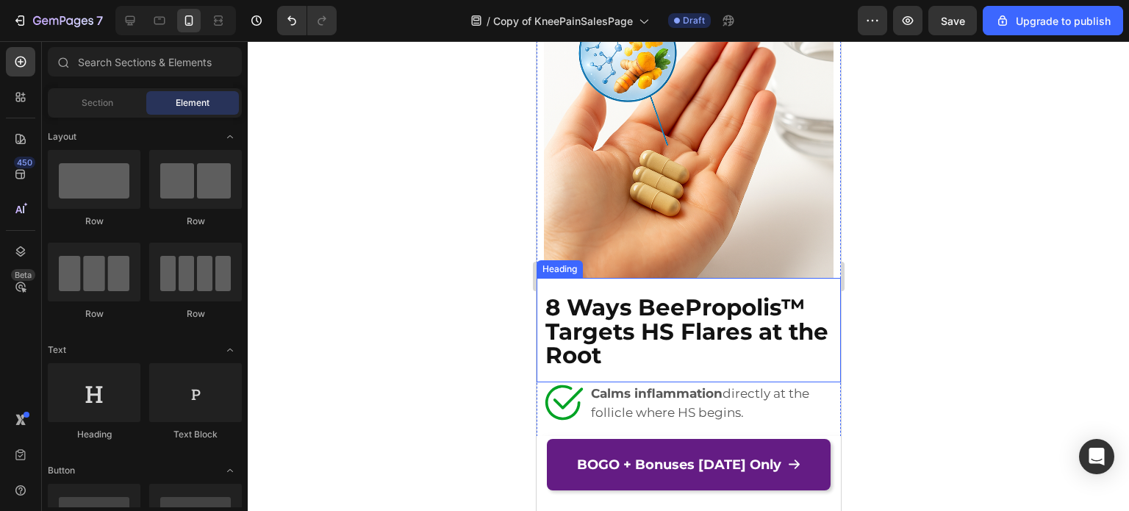
scroll to position [5846, 0]
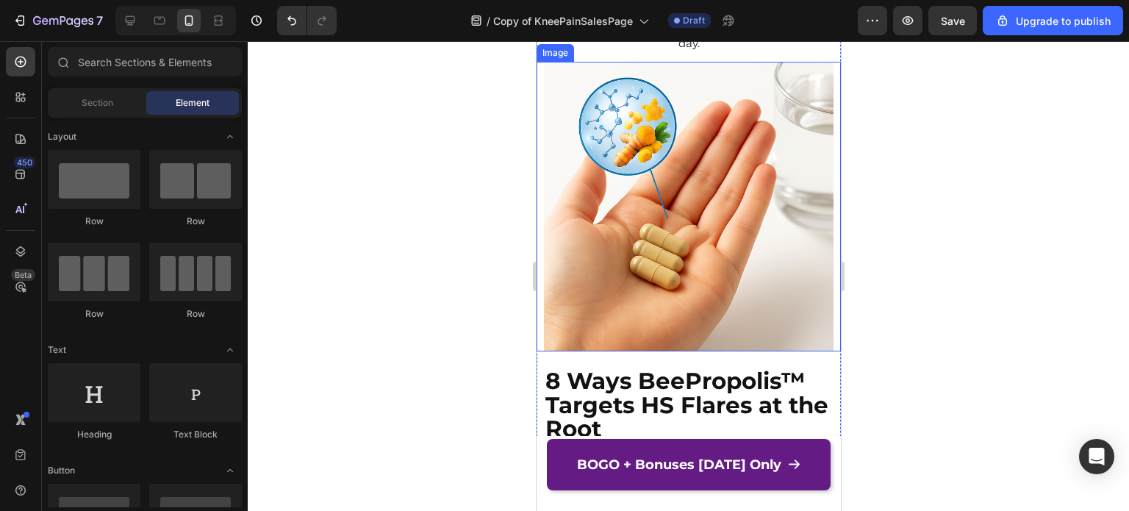
click at [716, 232] on img at bounding box center [688, 207] width 290 height 290
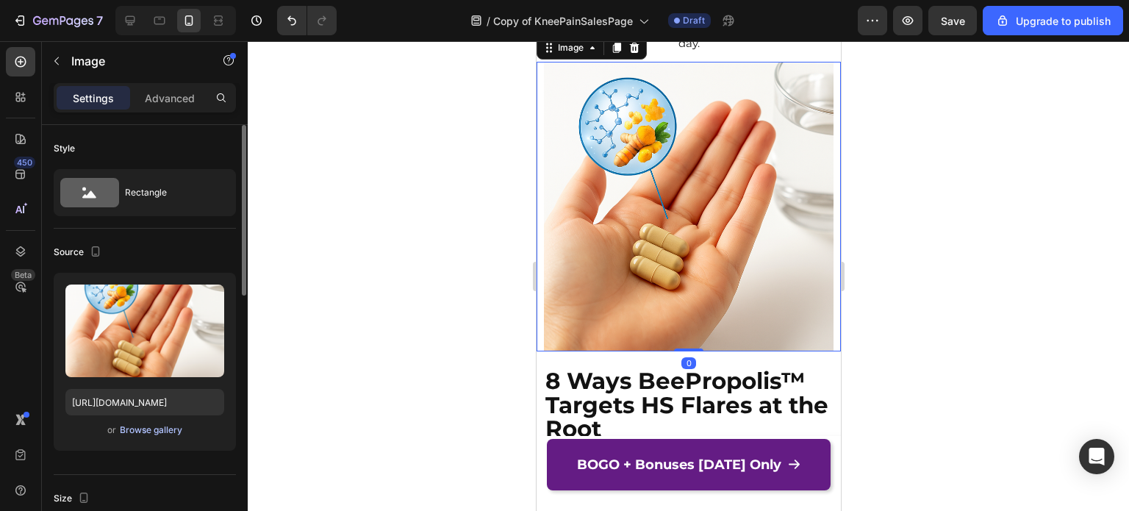
click at [149, 432] on div "Browse gallery" at bounding box center [151, 429] width 62 height 13
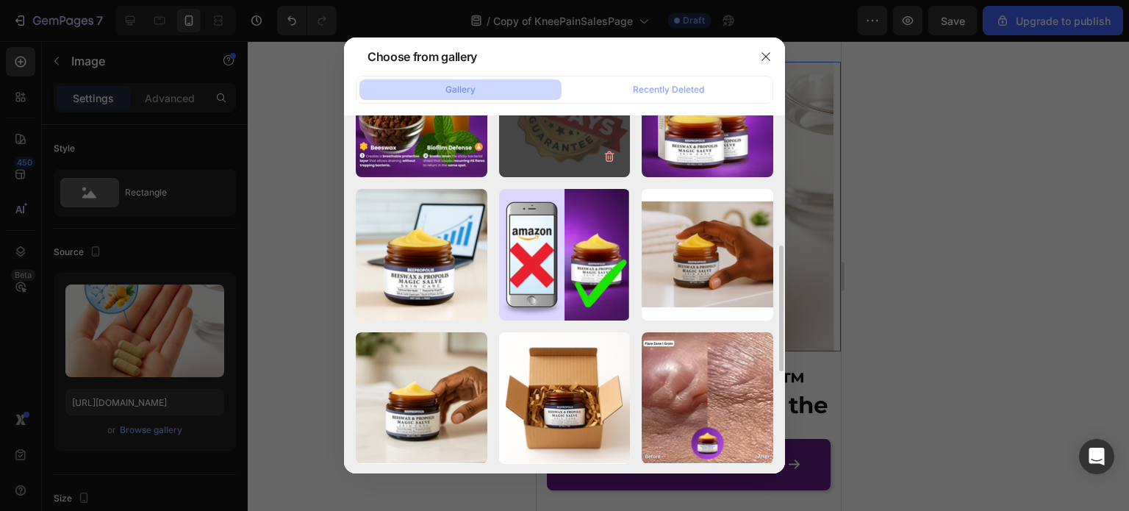
scroll to position [220, 0]
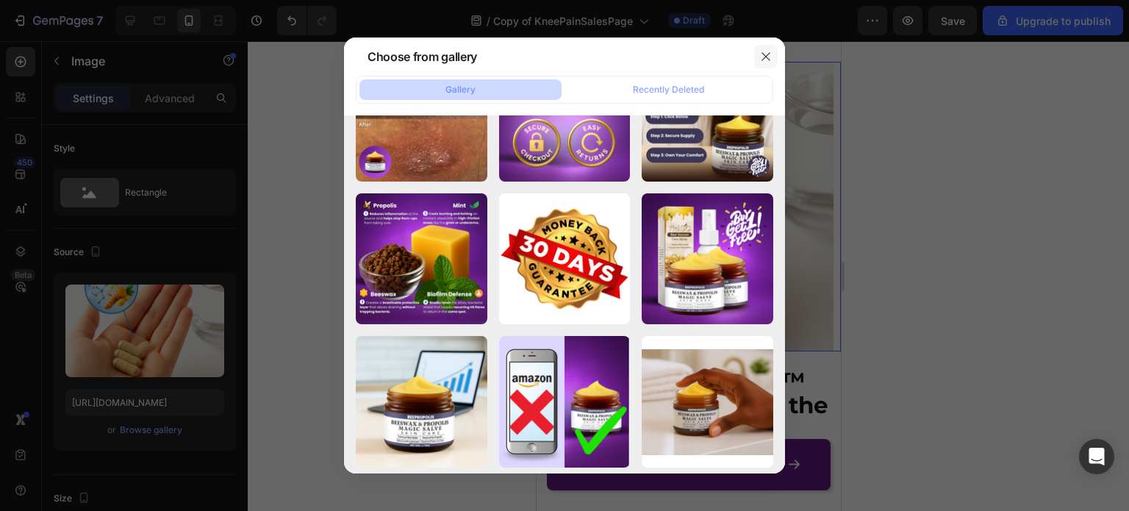
click at [761, 56] on icon "button" at bounding box center [766, 57] width 12 height 12
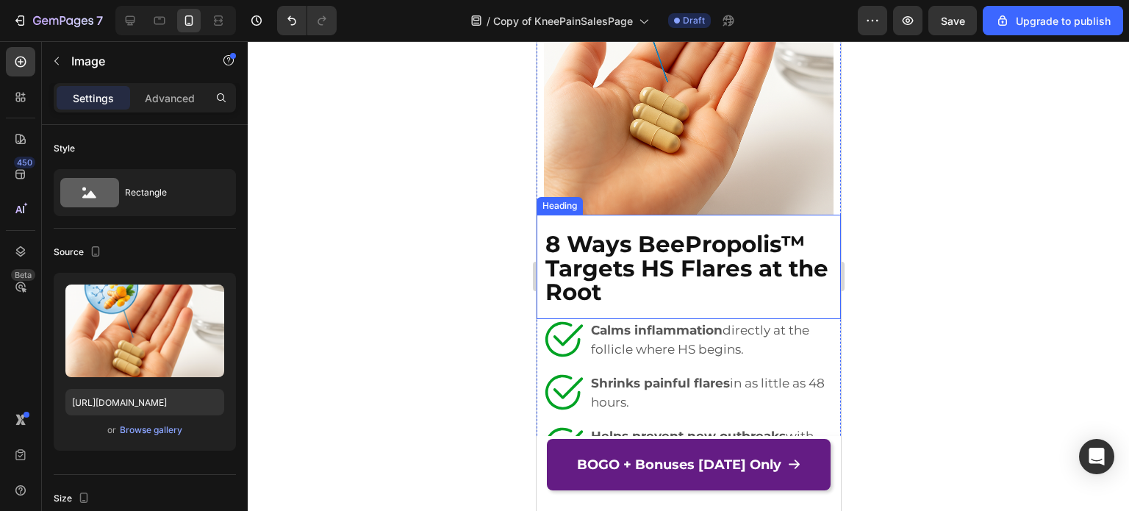
scroll to position [5984, 0]
click at [703, 214] on img at bounding box center [688, 69] width 290 height 290
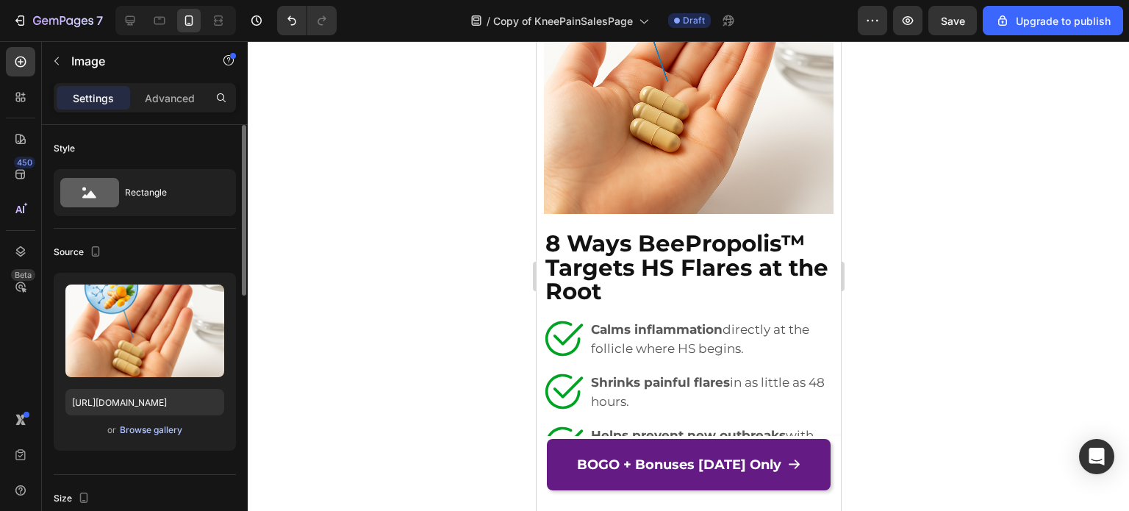
click at [137, 425] on div "Browse gallery" at bounding box center [151, 429] width 62 height 13
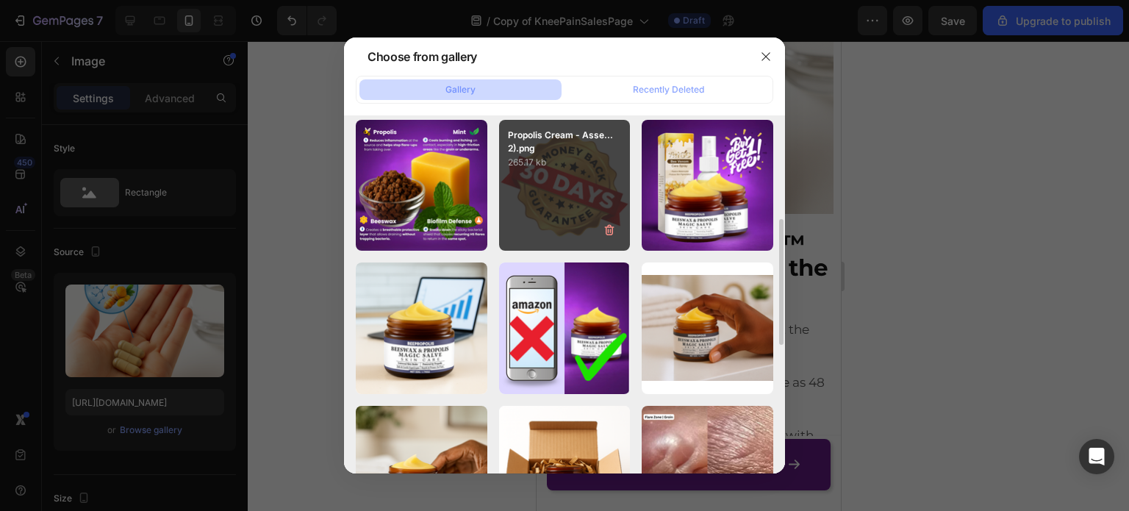
scroll to position [220, 0]
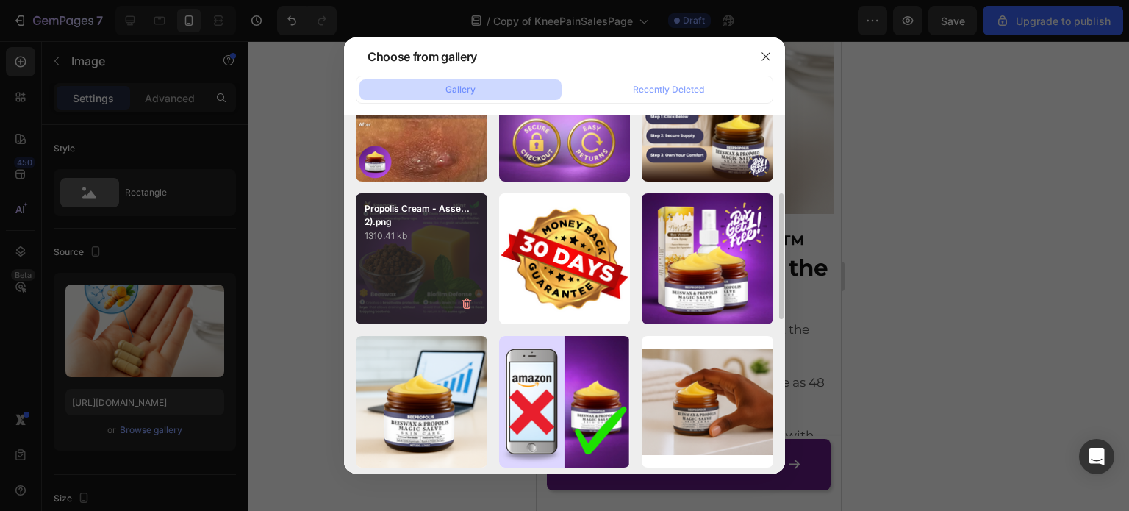
click at [435, 276] on div "Propolis Cream - Asse...2).png 1310.41 kb" at bounding box center [422, 259] width 132 height 132
type input "[URL][DOMAIN_NAME]"
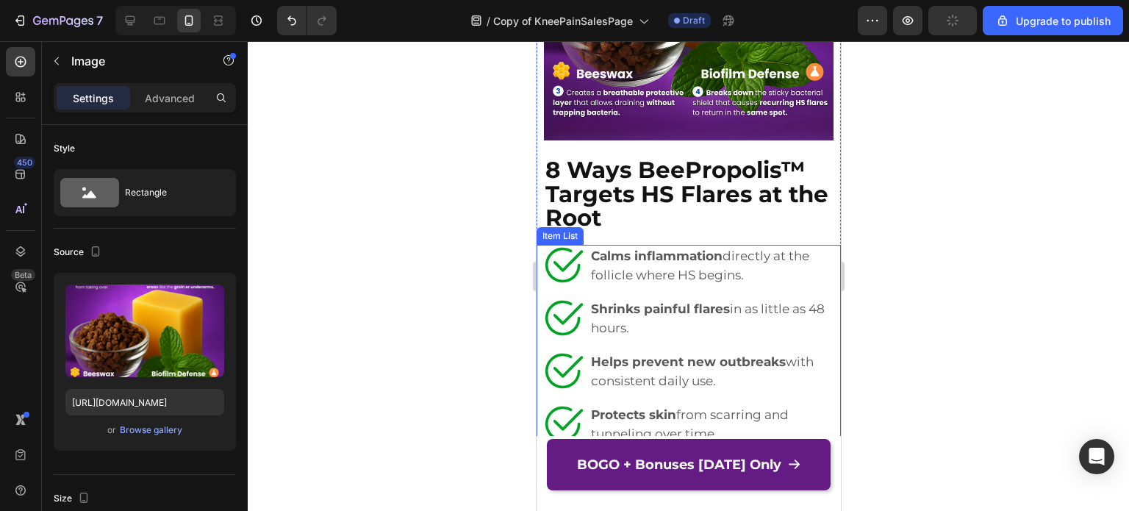
scroll to position [5910, 0]
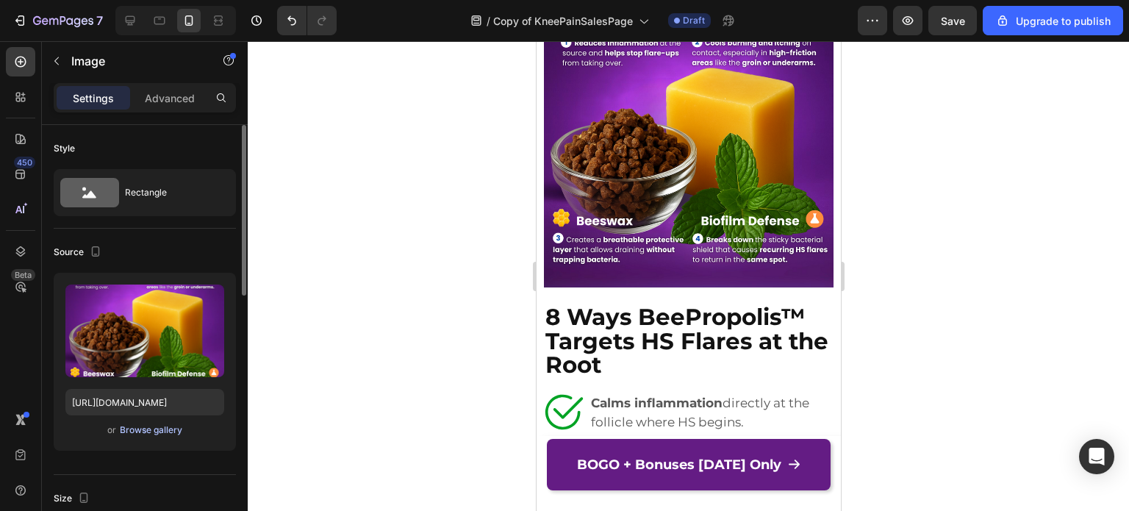
click at [148, 430] on div "Browse gallery" at bounding box center [151, 429] width 62 height 13
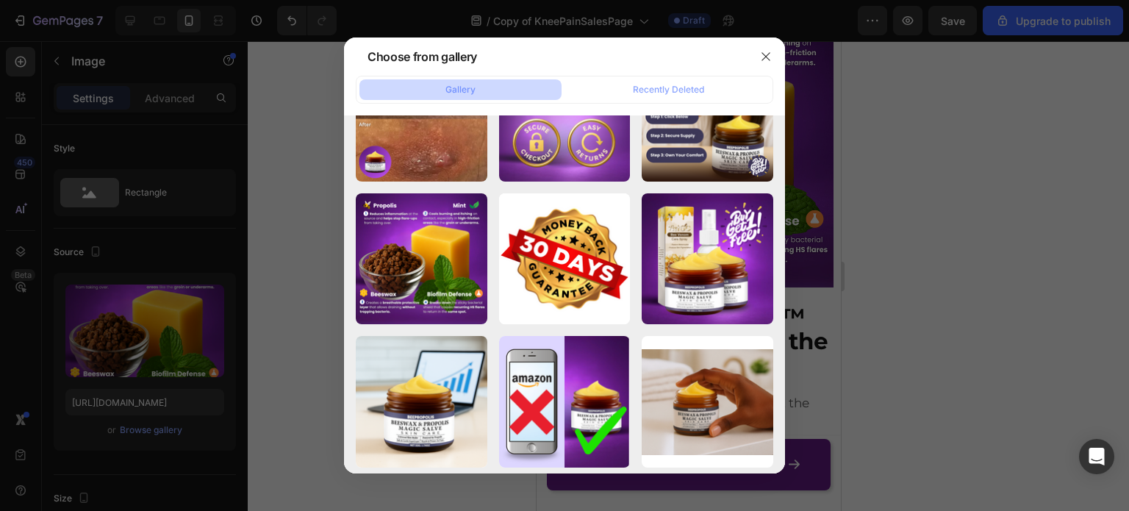
scroll to position [0, 0]
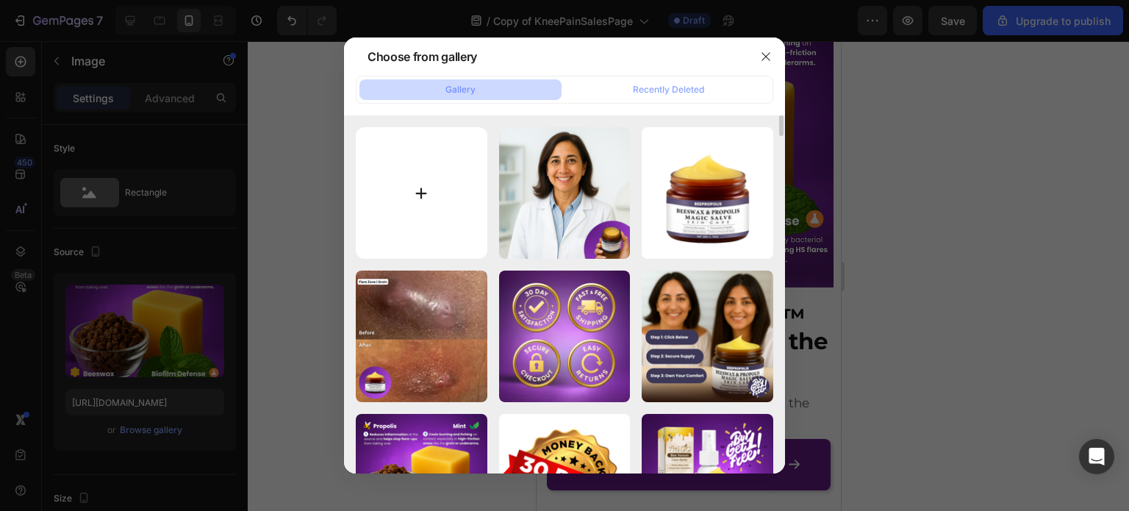
click at [417, 183] on input "file" at bounding box center [422, 193] width 132 height 132
type input "C:\fakepath\20250727_1335_Natural Skincare Ingredients_simple_compose_01k16jkjp…"
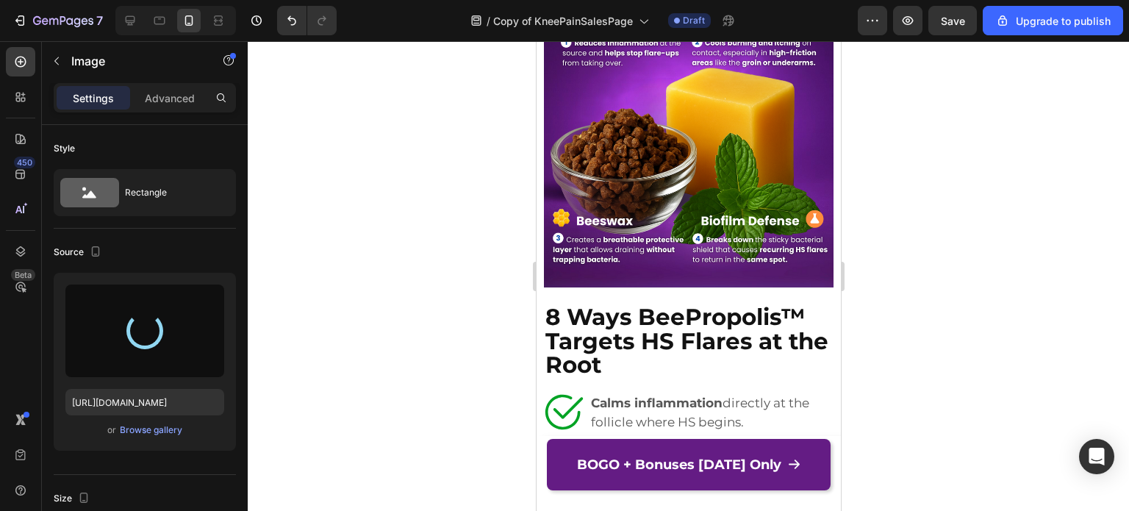
type input "[URL][DOMAIN_NAME]"
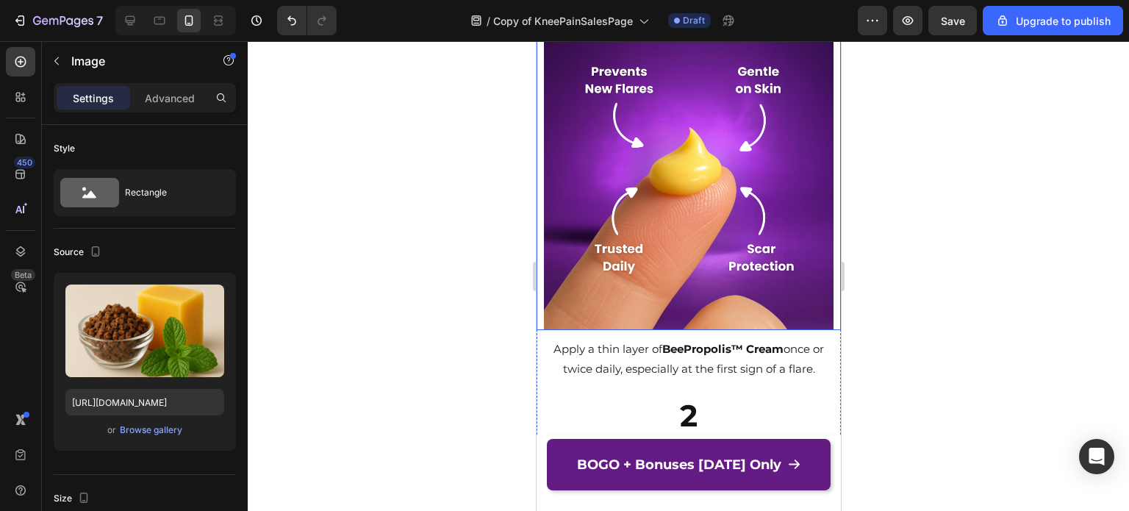
scroll to position [4882, 0]
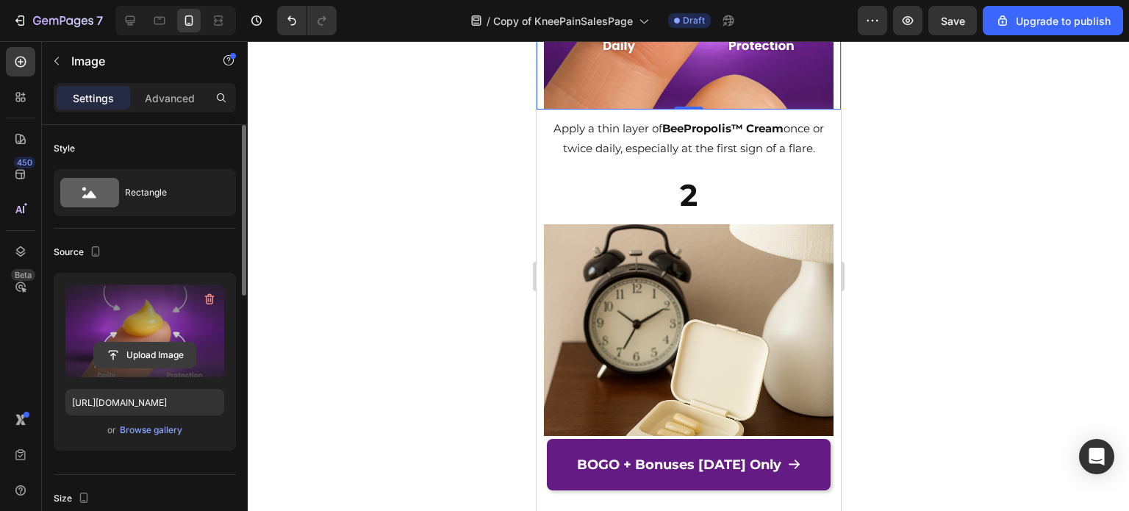
click at [143, 357] on input "file" at bounding box center [144, 354] width 101 height 25
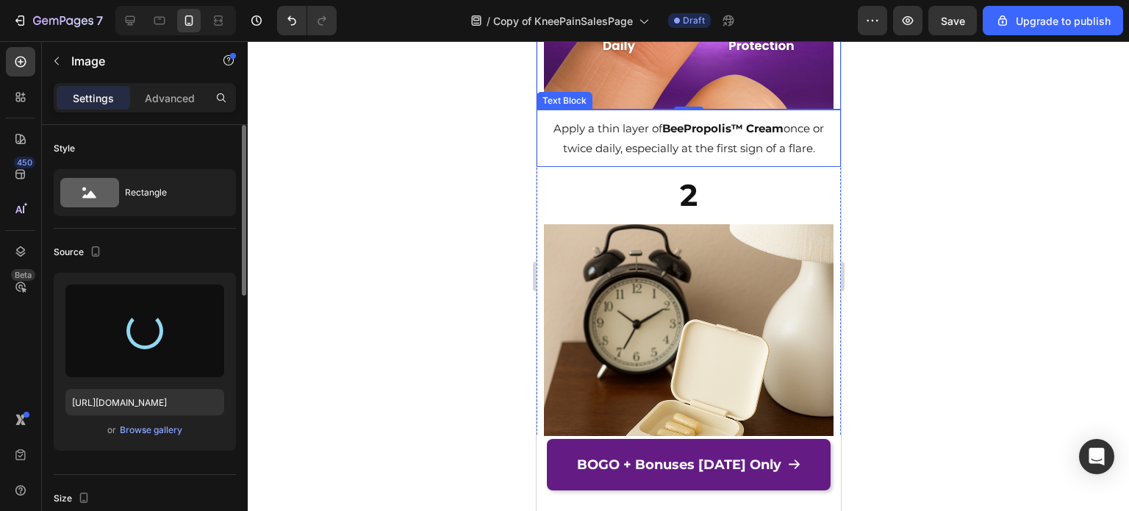
type input "[URL][DOMAIN_NAME]"
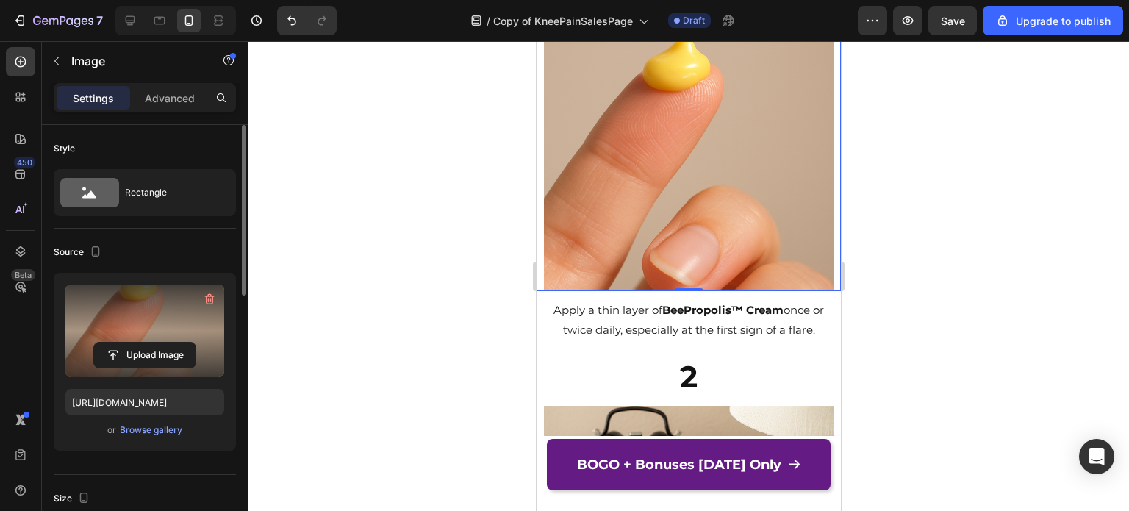
scroll to position [4661, 0]
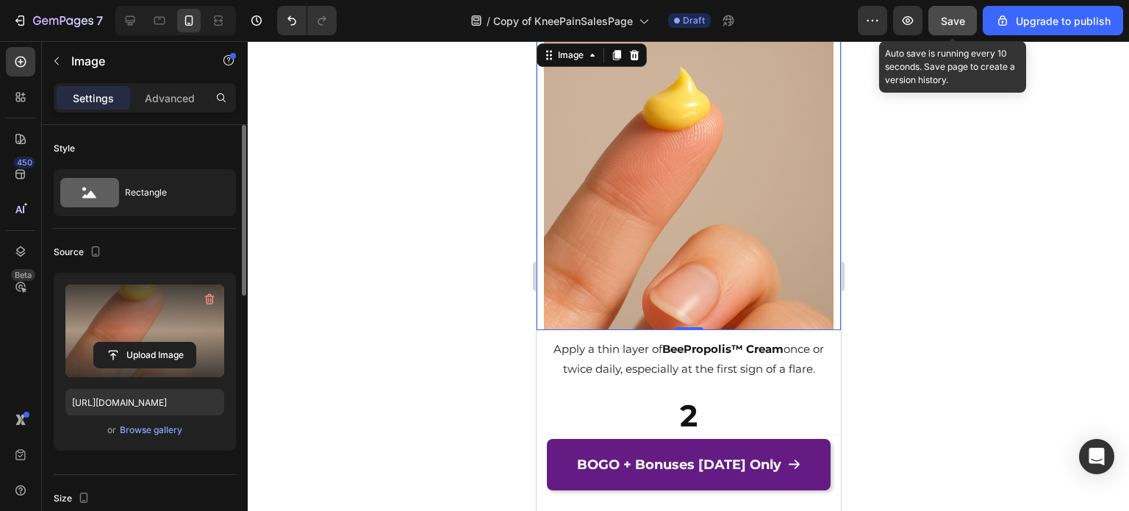
click at [965, 12] on button "Save" at bounding box center [952, 20] width 48 height 29
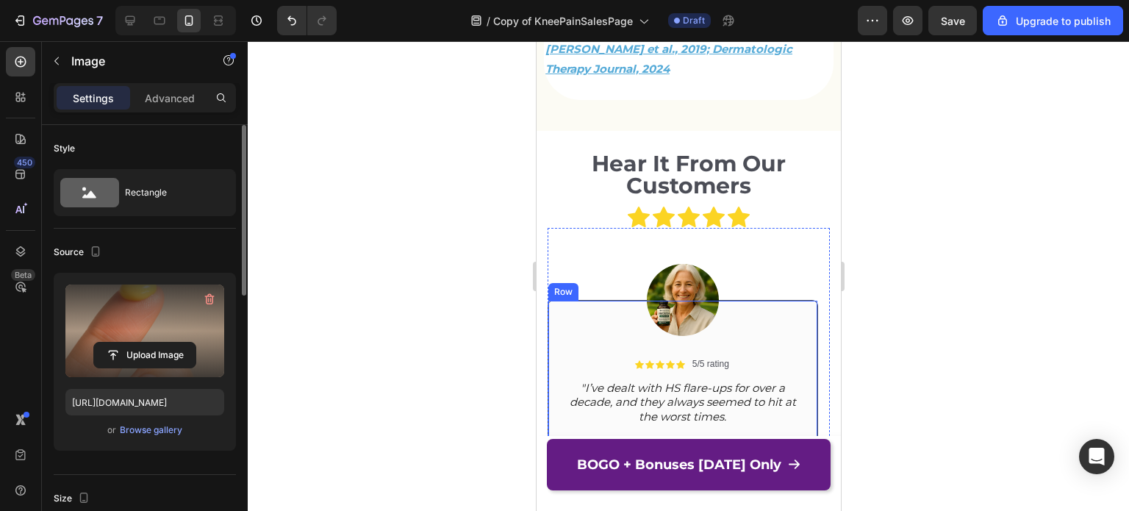
scroll to position [8556, 0]
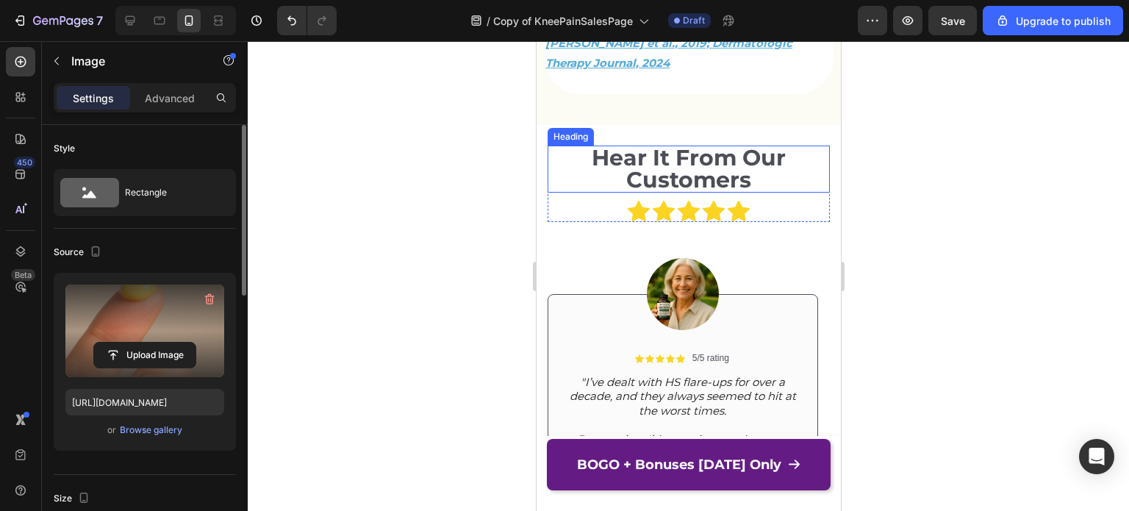
click at [688, 159] on h2 "Hear It From Our Customers" at bounding box center [688, 168] width 282 height 47
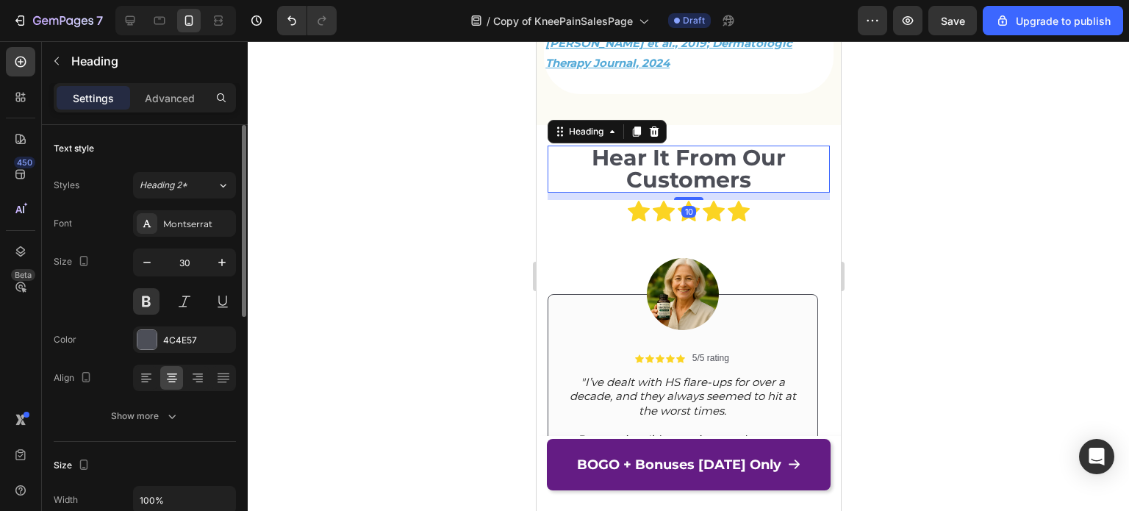
click at [658, 159] on h2 "Hear It From Our Customers" at bounding box center [688, 168] width 282 height 47
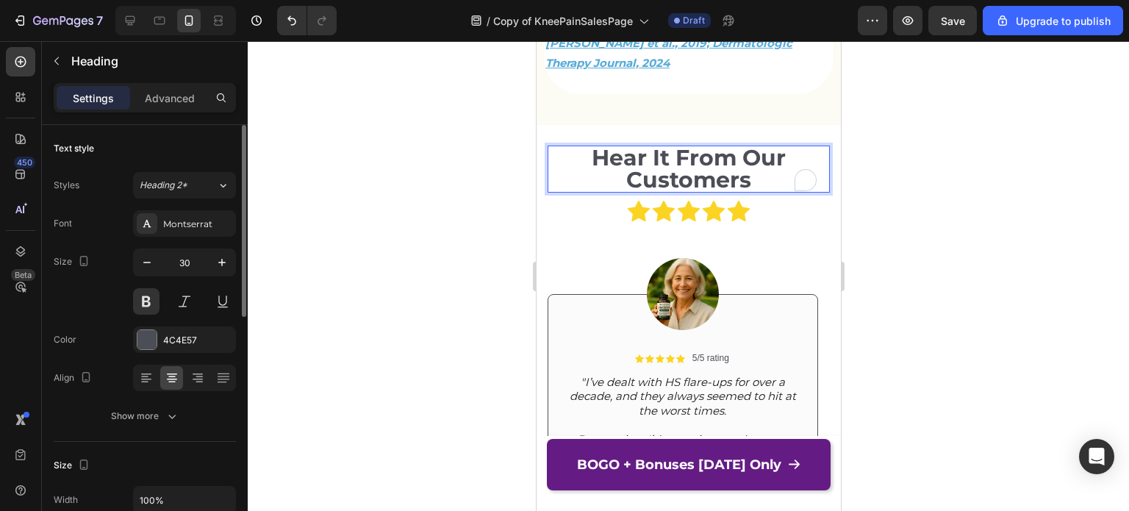
click at [633, 164] on p "Hear It From Our Customers" at bounding box center [687, 169] width 279 height 44
click at [614, 167] on p "Hear It From Our Customers" at bounding box center [687, 169] width 279 height 44
drag, startPoint x: 735, startPoint y: 140, endPoint x: 750, endPoint y: 161, distance: 26.3
click at [750, 161] on p "Hear It From Our Customers" at bounding box center [687, 169] width 279 height 44
click at [781, 147] on p "Hear It From Fellow HS Warriors" at bounding box center [687, 169] width 279 height 44
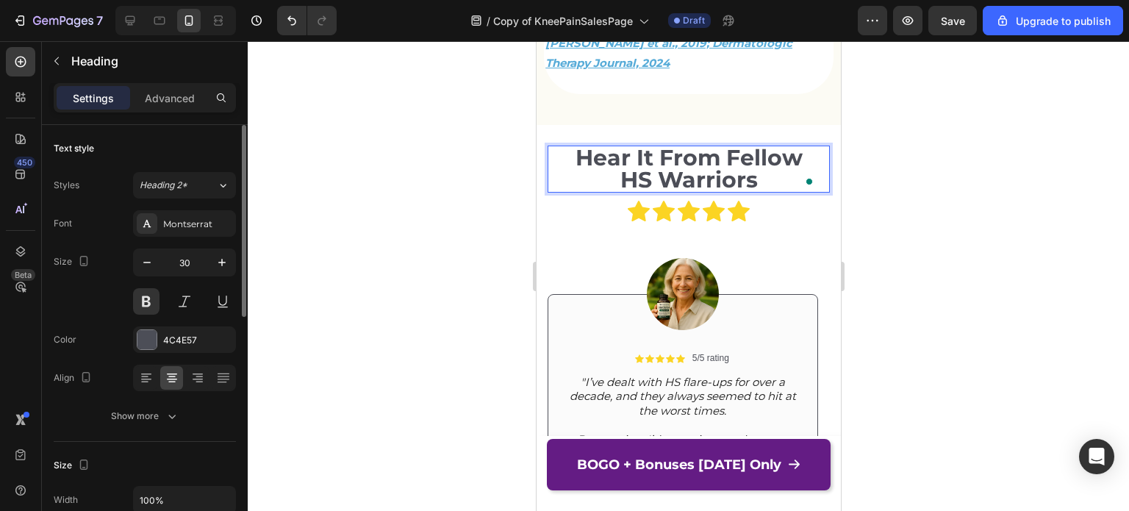
click at [941, 149] on div at bounding box center [688, 276] width 881 height 470
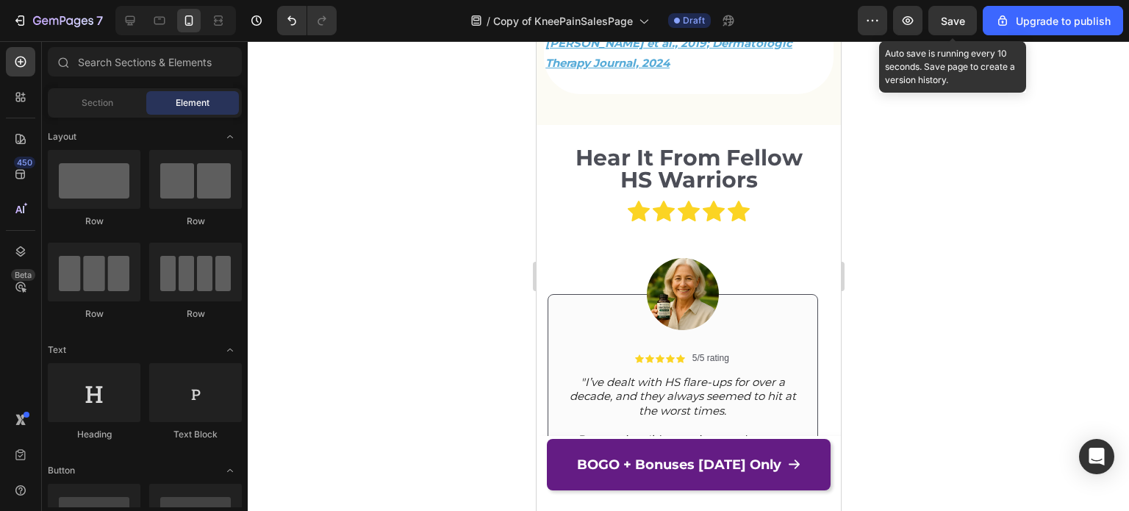
click at [950, 21] on span "Save" at bounding box center [953, 21] width 24 height 12
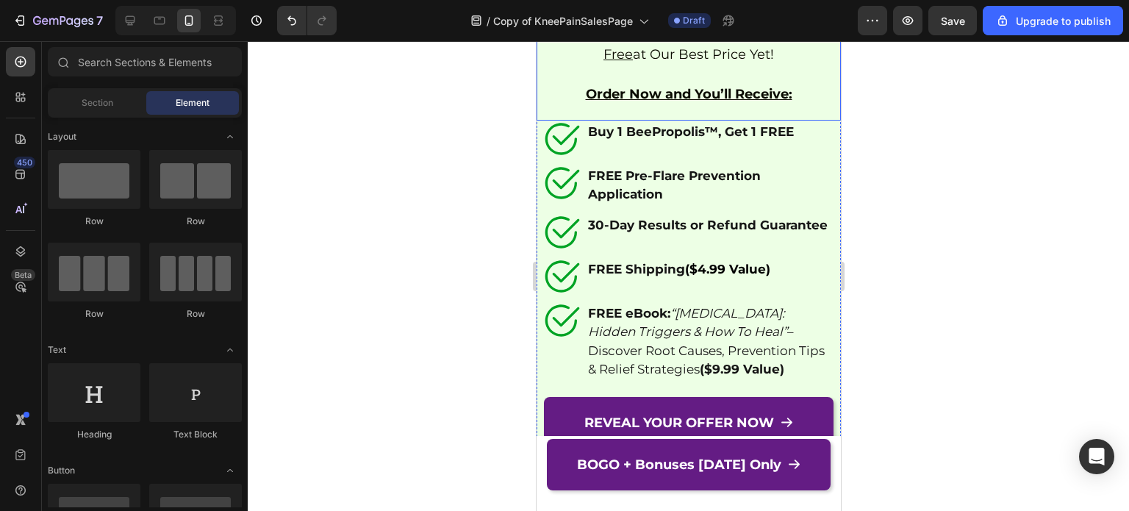
scroll to position [11789, 0]
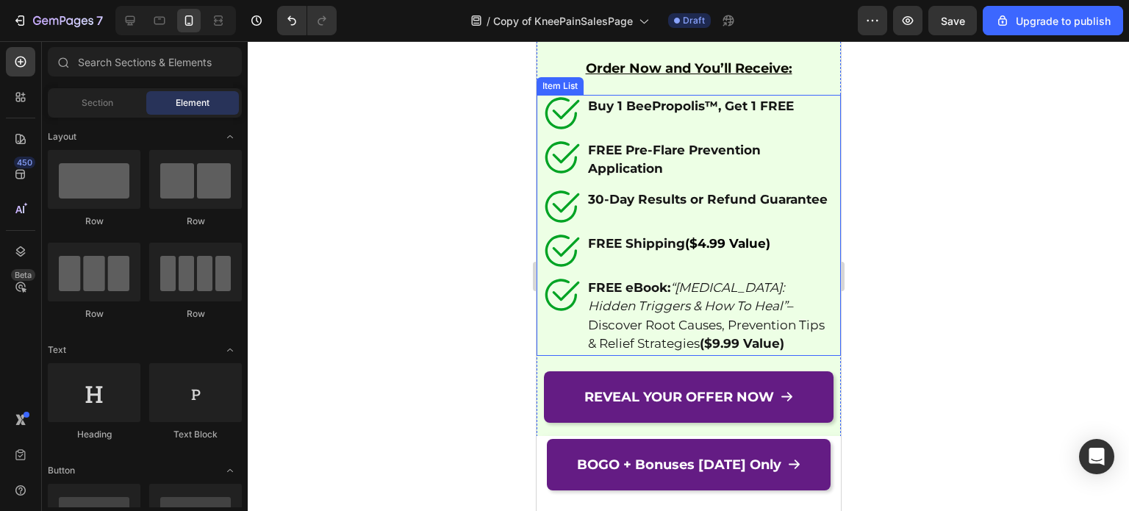
click at [705, 240] on strong "($4.99 Value)" at bounding box center [726, 243] width 85 height 15
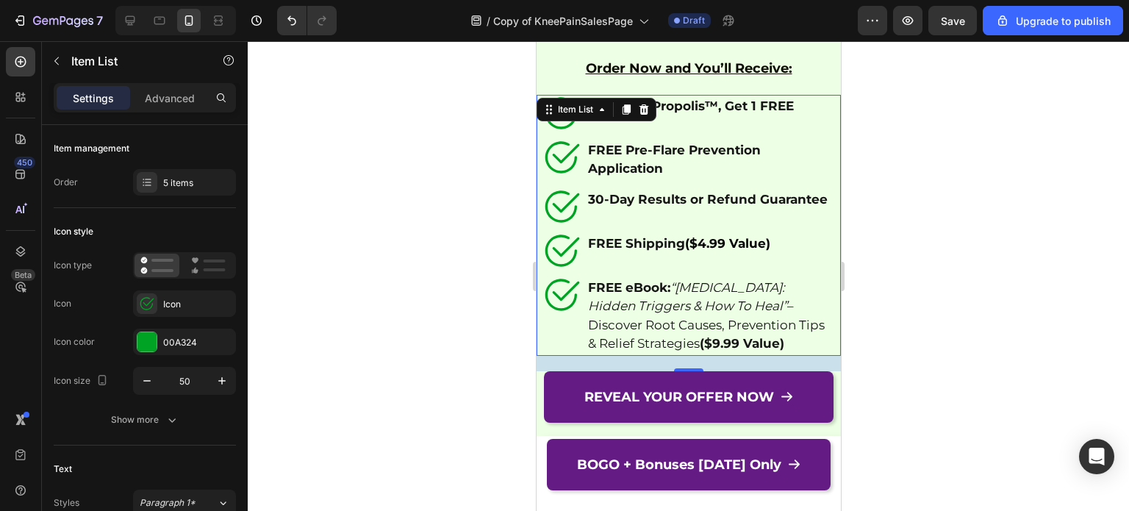
click at [705, 240] on strong "($4.99 Value)" at bounding box center [726, 243] width 85 height 15
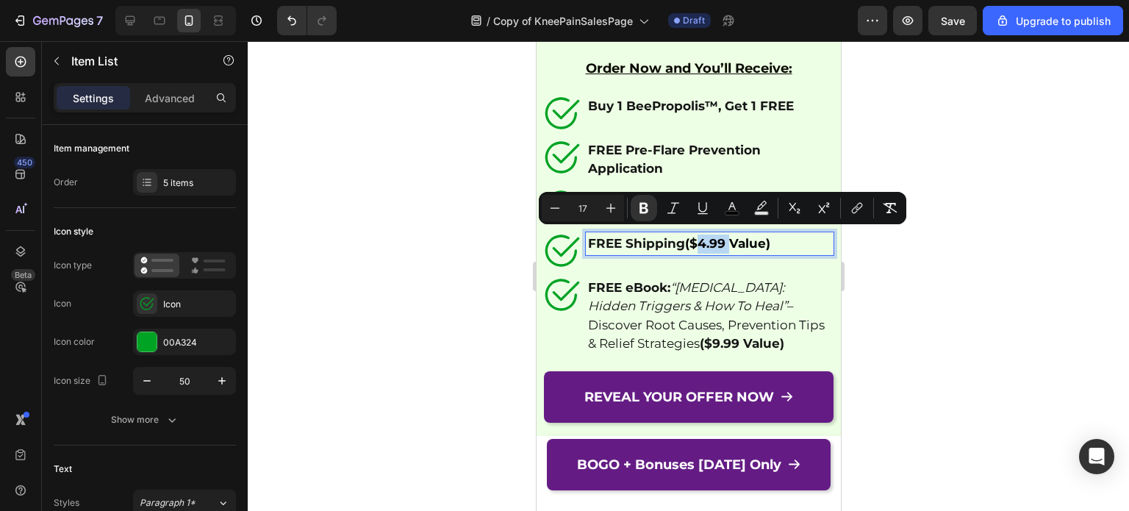
click at [706, 238] on strong "($4.99 Value)" at bounding box center [726, 243] width 85 height 15
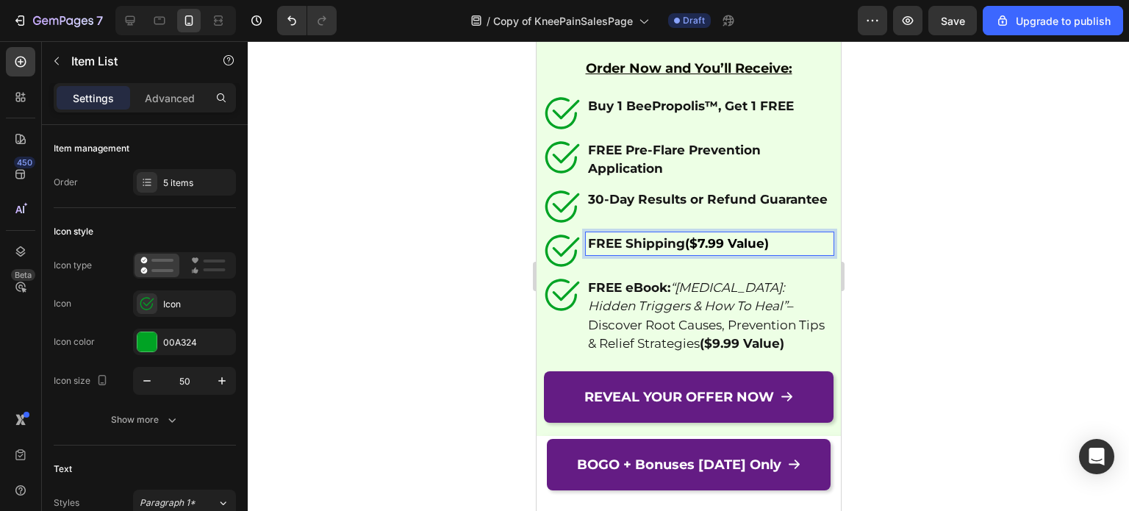
click at [721, 237] on strong "($7.99 Value)" at bounding box center [726, 243] width 84 height 15
click at [872, 254] on div at bounding box center [688, 276] width 881 height 470
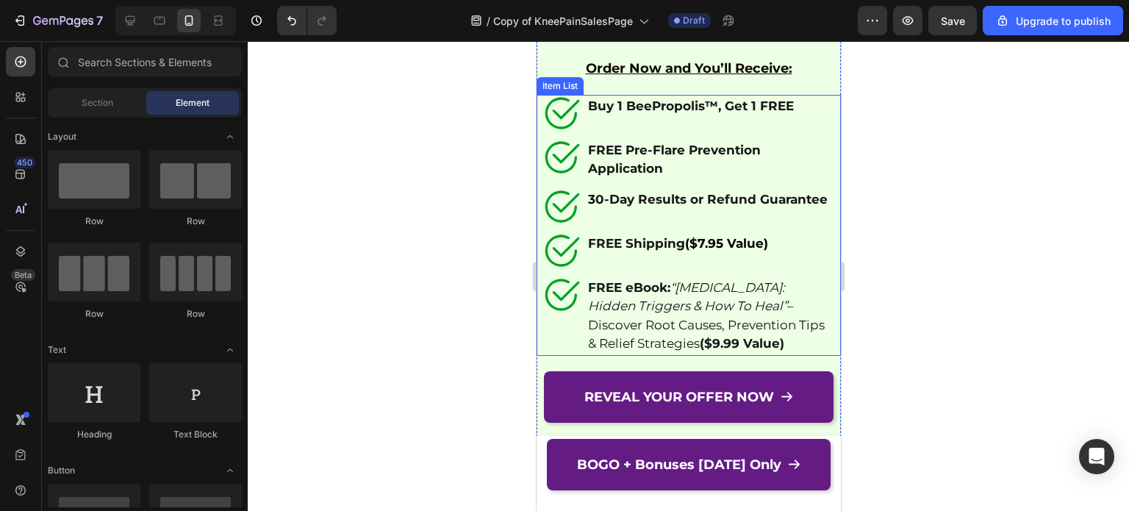
click at [757, 237] on strong "($7.95 Value)" at bounding box center [725, 243] width 83 height 15
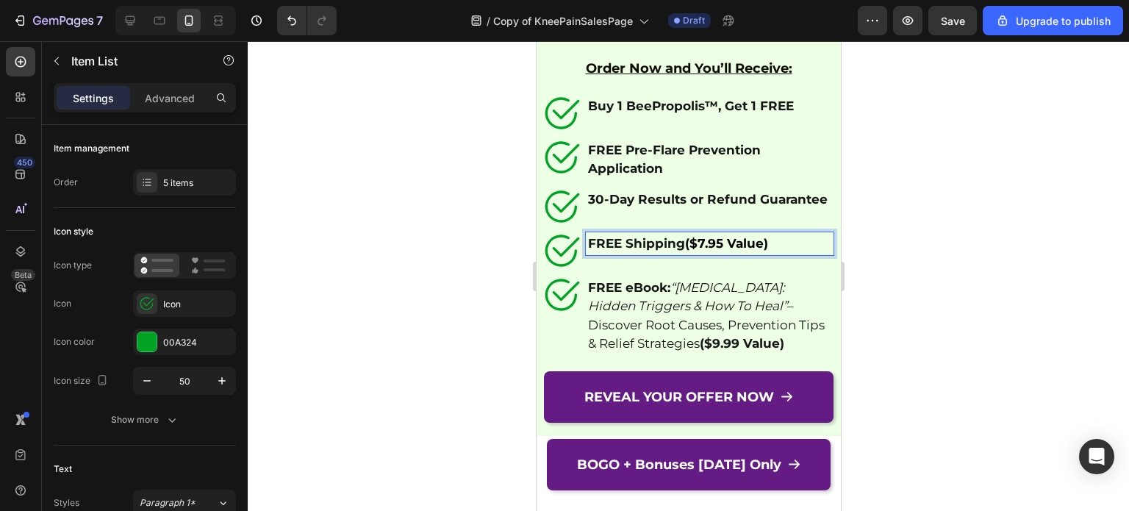
click at [780, 237] on p "FREE Shipping ($7.95 Value)" at bounding box center [708, 243] width 243 height 19
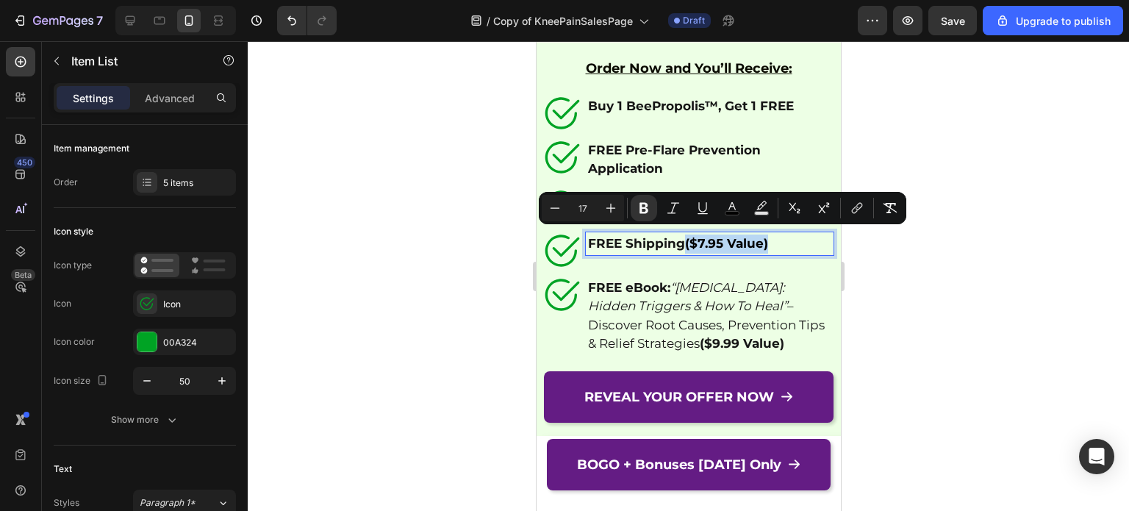
drag, startPoint x: 786, startPoint y: 237, endPoint x: 686, endPoint y: 239, distance: 99.9
click at [686, 239] on p "FREE Shipping ($7.95 Value)" at bounding box center [708, 243] width 243 height 19
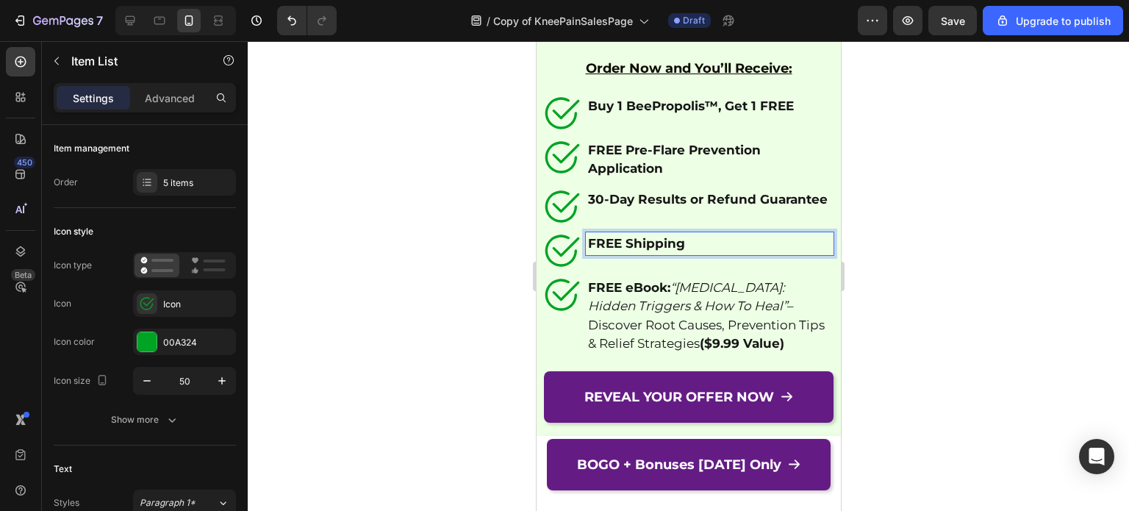
click at [967, 196] on div at bounding box center [688, 276] width 881 height 470
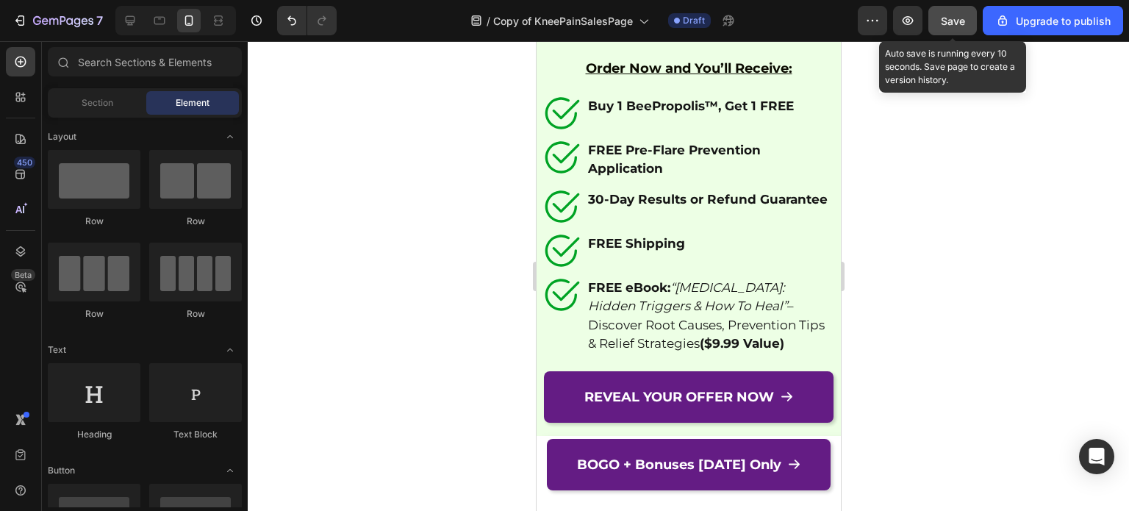
click at [968, 23] on button "Save" at bounding box center [952, 20] width 48 height 29
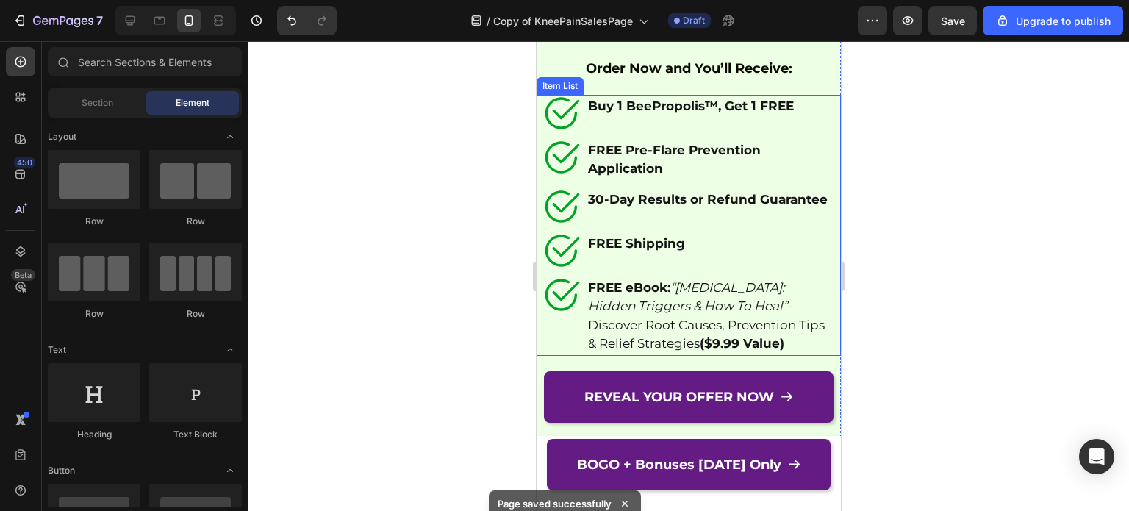
click at [677, 353] on p "FREE eBook: “[MEDICAL_DATA]: Hidden Triggers & How To Heal” – Discover Root Cau…" at bounding box center [708, 316] width 243 height 75
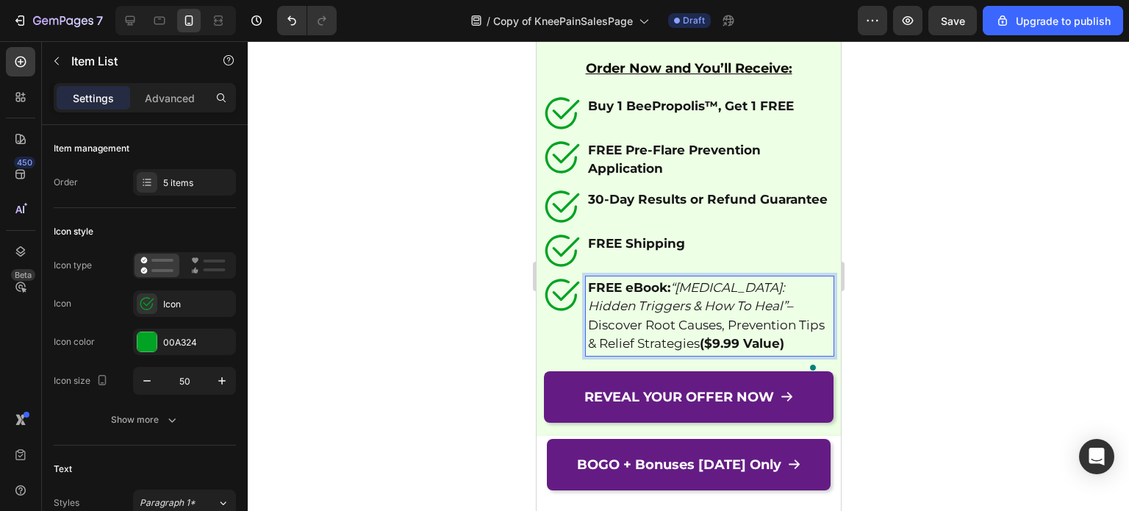
click at [683, 353] on p "FREE eBook: “[MEDICAL_DATA]: Hidden Triggers & How To Heal” – Discover Root Cau…" at bounding box center [708, 316] width 243 height 75
click at [684, 353] on p "FREE eBook: “[MEDICAL_DATA]: Hidden Triggers & How To Heal” – Discover Root Cau…" at bounding box center [708, 316] width 243 height 75
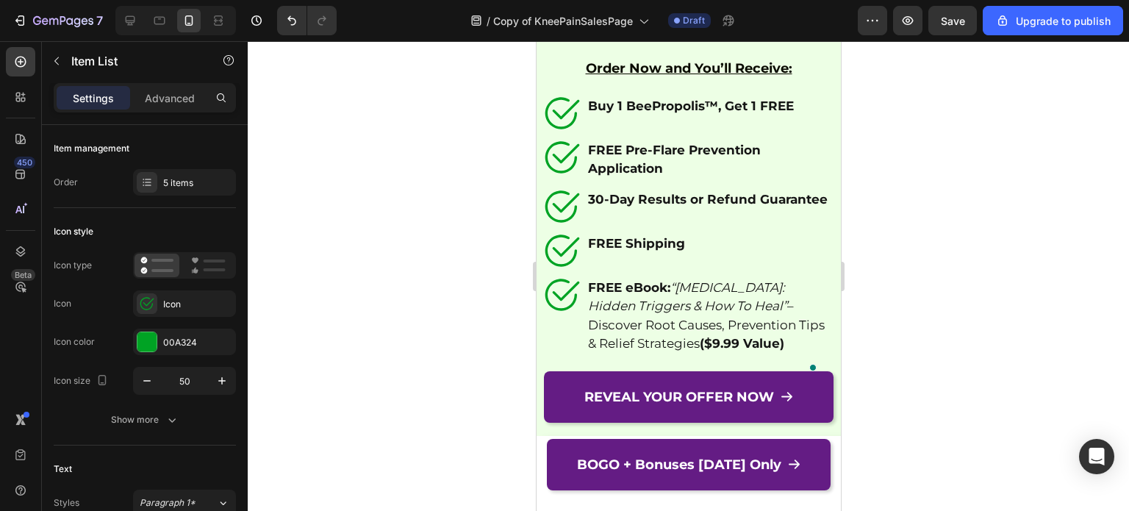
click at [885, 364] on div at bounding box center [688, 276] width 881 height 470
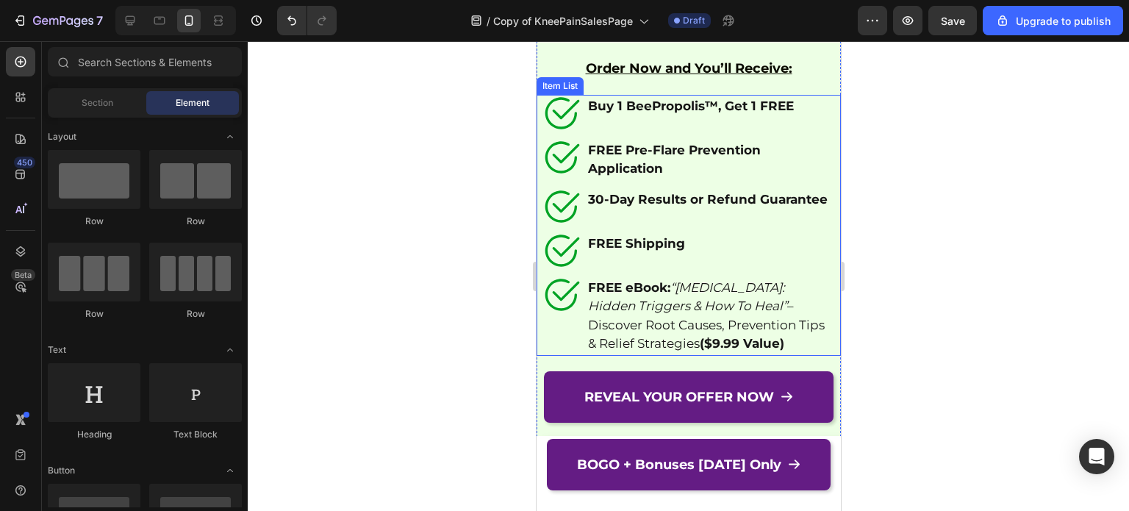
click at [706, 353] on p "FREE eBook: “[MEDICAL_DATA]: Hidden Triggers & How To Heal” – Discover Root Cau…" at bounding box center [708, 316] width 243 height 75
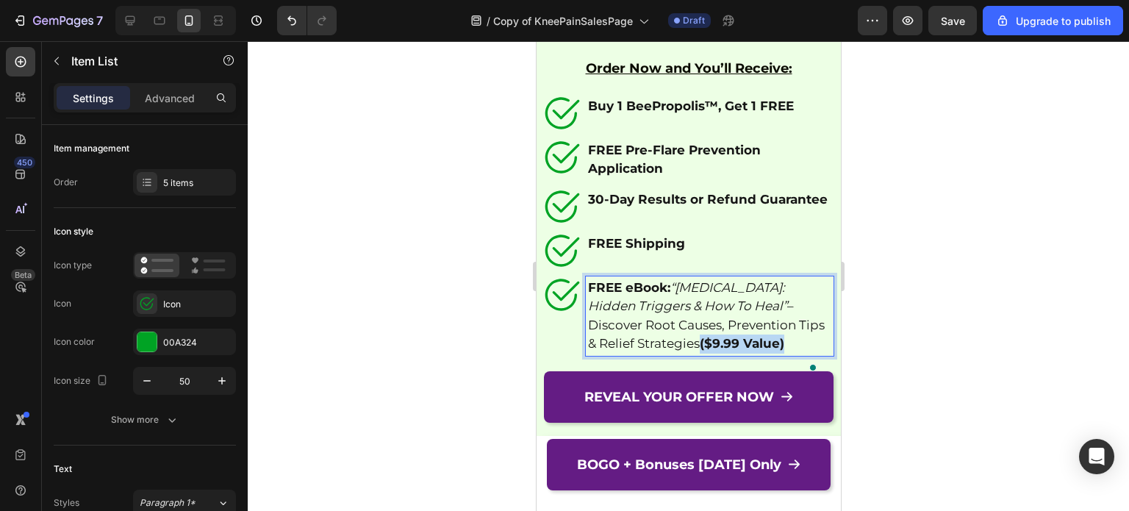
drag, startPoint x: 689, startPoint y: 353, endPoint x: 586, endPoint y: 363, distance: 103.3
click at [586, 356] on div "FREE eBook: “[MEDICAL_DATA]: Hidden Triggers & How To Heal” – Discover Root Cau…" at bounding box center [709, 315] width 248 height 79
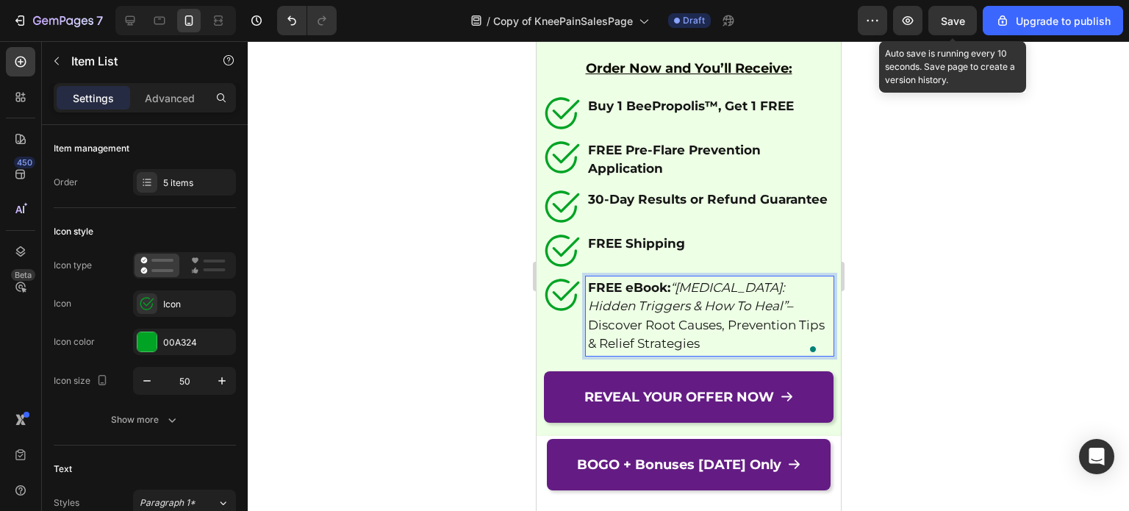
click at [935, 35] on button "Save" at bounding box center [952, 20] width 48 height 29
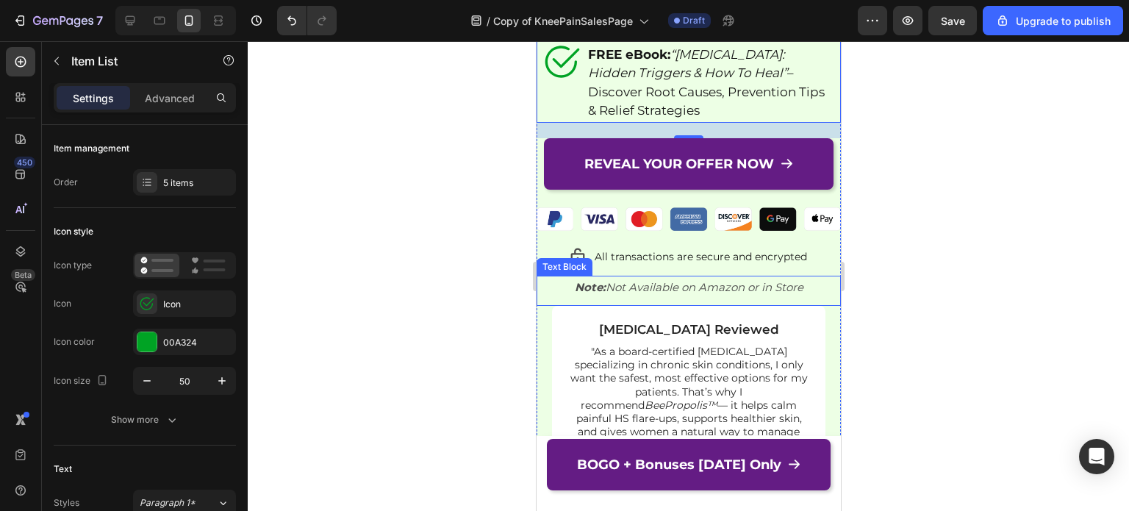
scroll to position [12010, 0]
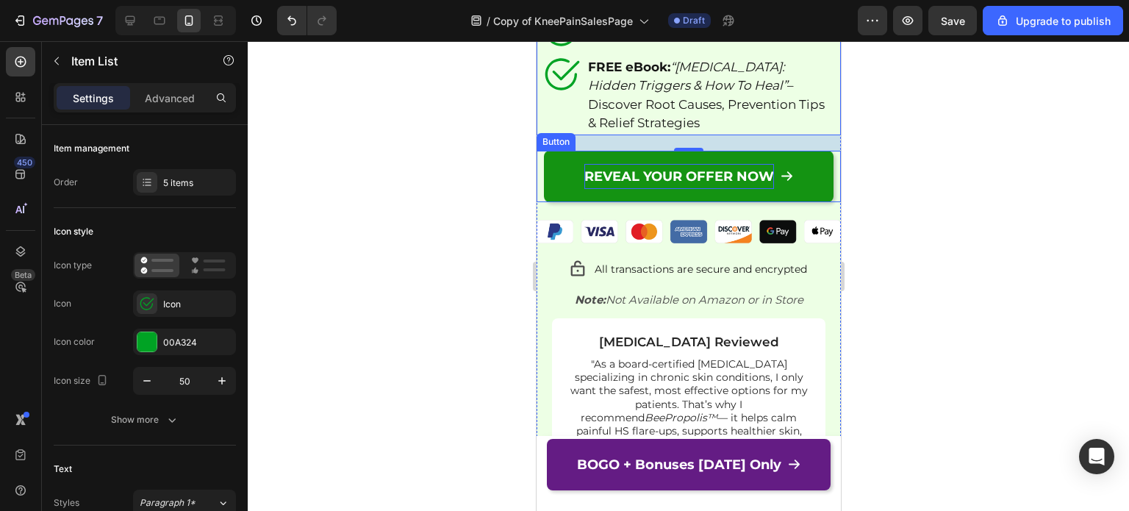
click at [747, 171] on strong "REVEAL YOUR OFFER NOW" at bounding box center [678, 176] width 190 height 16
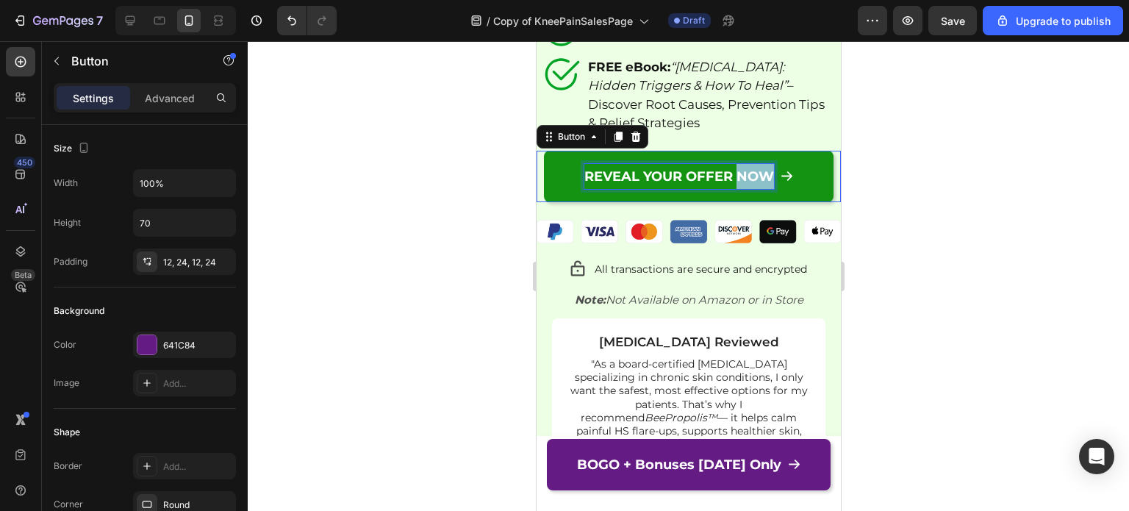
click at [747, 171] on strong "REVEAL YOUR OFFER NOW" at bounding box center [678, 176] width 190 height 16
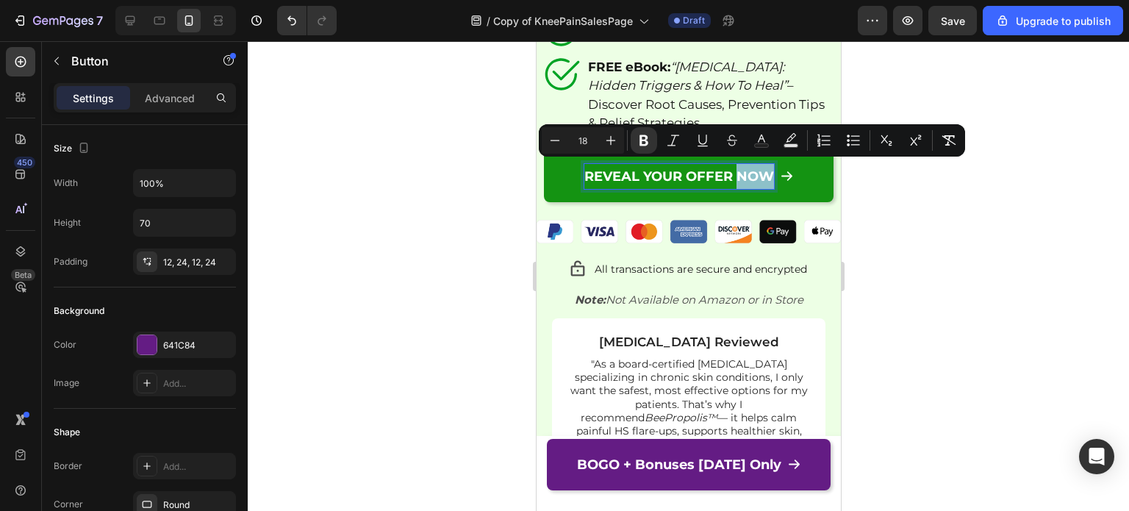
click at [733, 169] on strong "REVEAL YOUR OFFER NOW" at bounding box center [678, 176] width 190 height 16
click at [669, 174] on strong "REVEAL YOUR OFFER NOW" at bounding box center [678, 176] width 190 height 16
click at [631, 179] on strong "REVEAL YOUR OFFER NOW" at bounding box center [678, 176] width 190 height 16
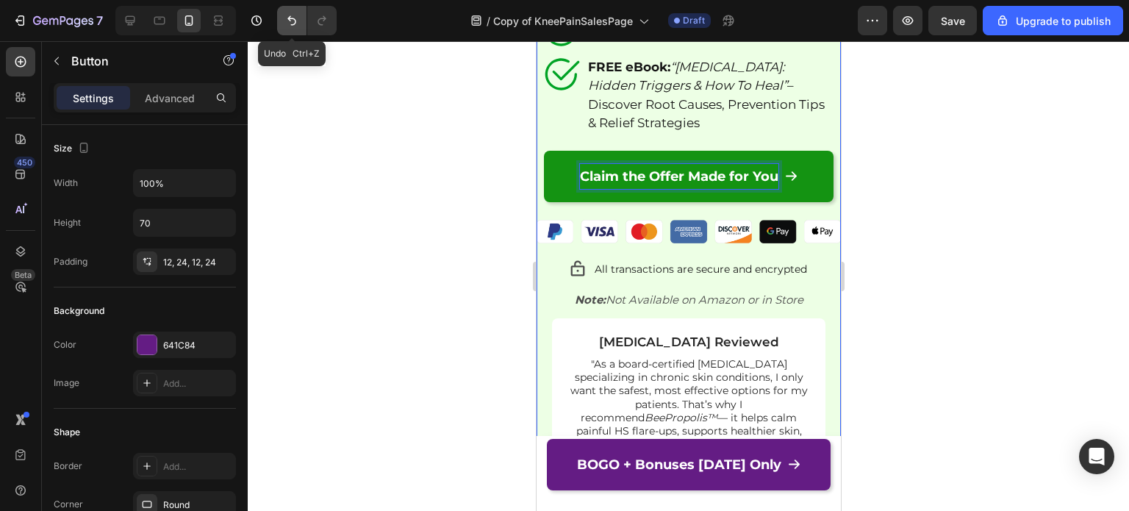
click at [290, 18] on icon "Undo/Redo" at bounding box center [291, 21] width 9 height 10
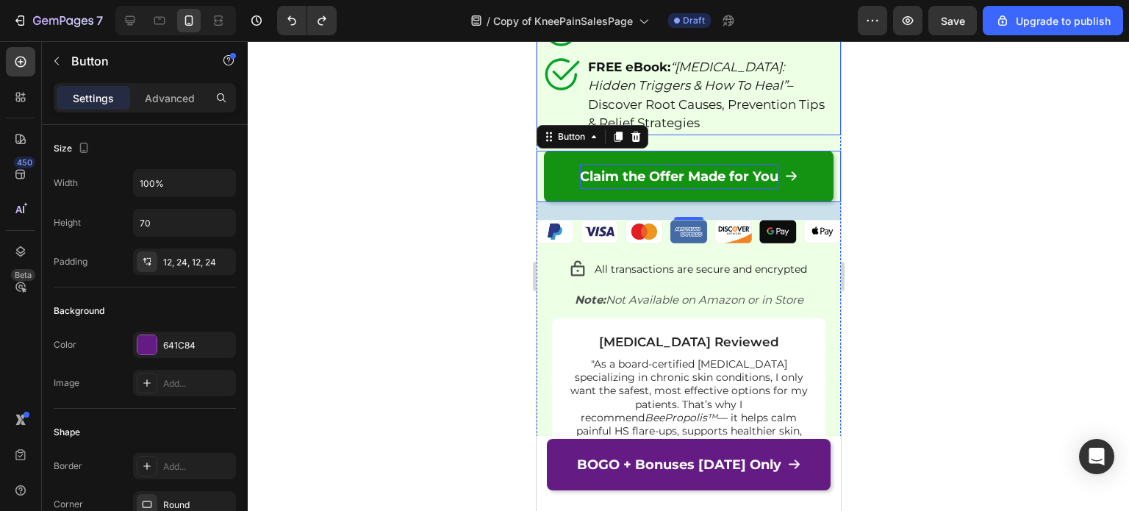
click at [469, 121] on div at bounding box center [688, 276] width 881 height 470
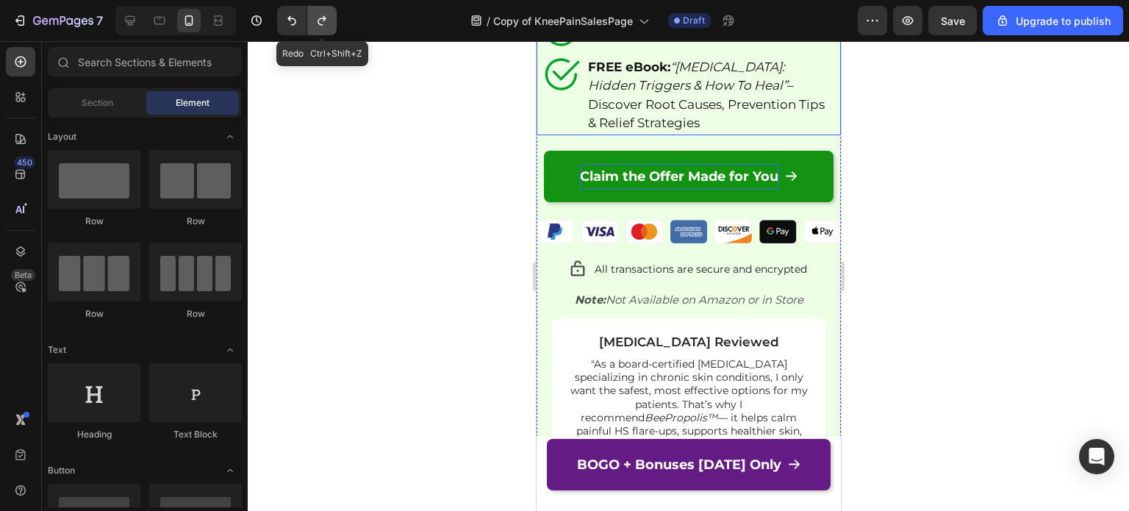
click at [317, 25] on icon "Undo/Redo" at bounding box center [322, 20] width 15 height 15
click at [283, 21] on button "Undo/Redo" at bounding box center [291, 20] width 29 height 29
click at [324, 21] on icon "Undo/Redo" at bounding box center [322, 20] width 15 height 15
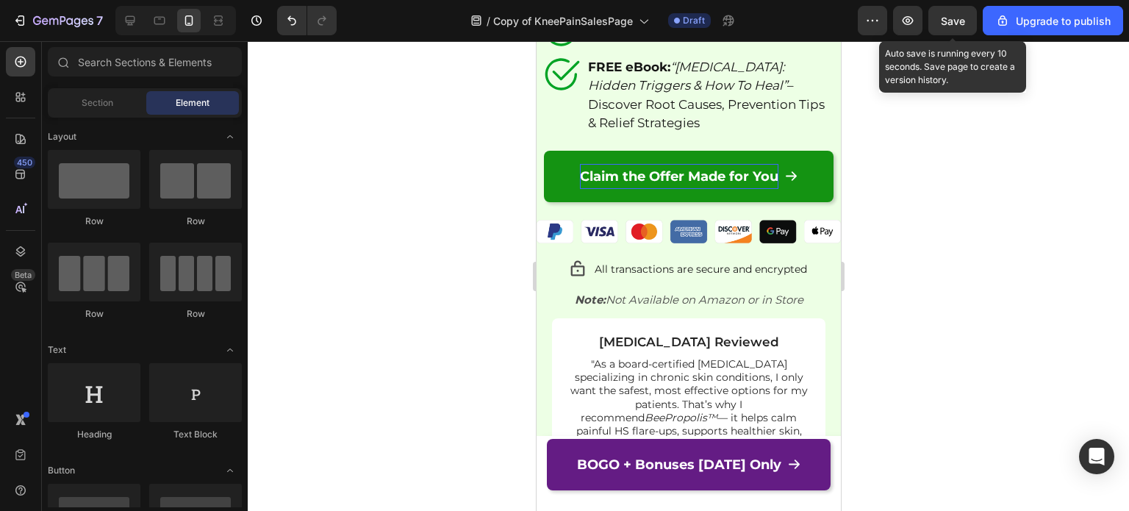
click at [946, 20] on span "Save" at bounding box center [953, 21] width 24 height 12
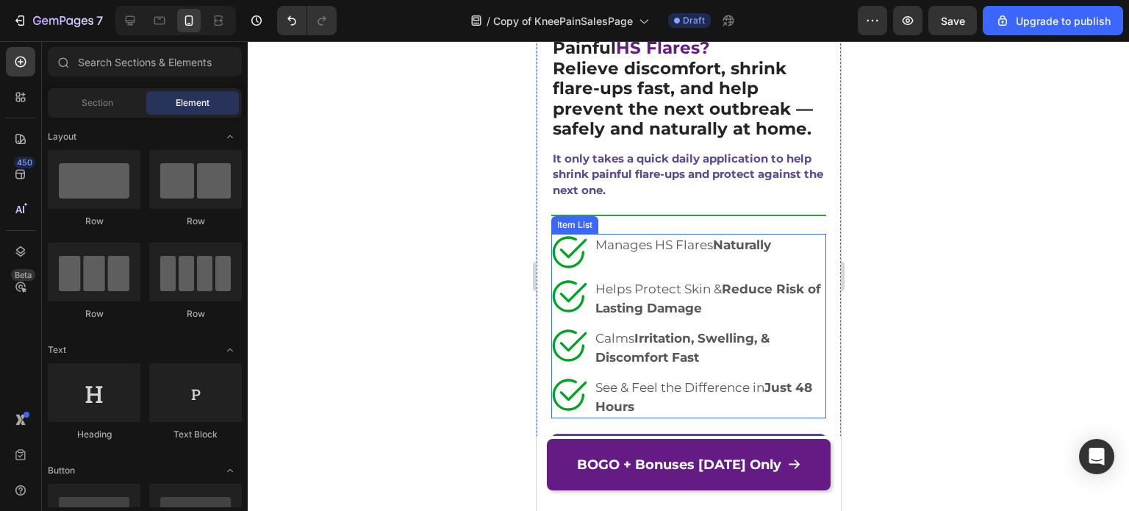
scroll to position [367, 0]
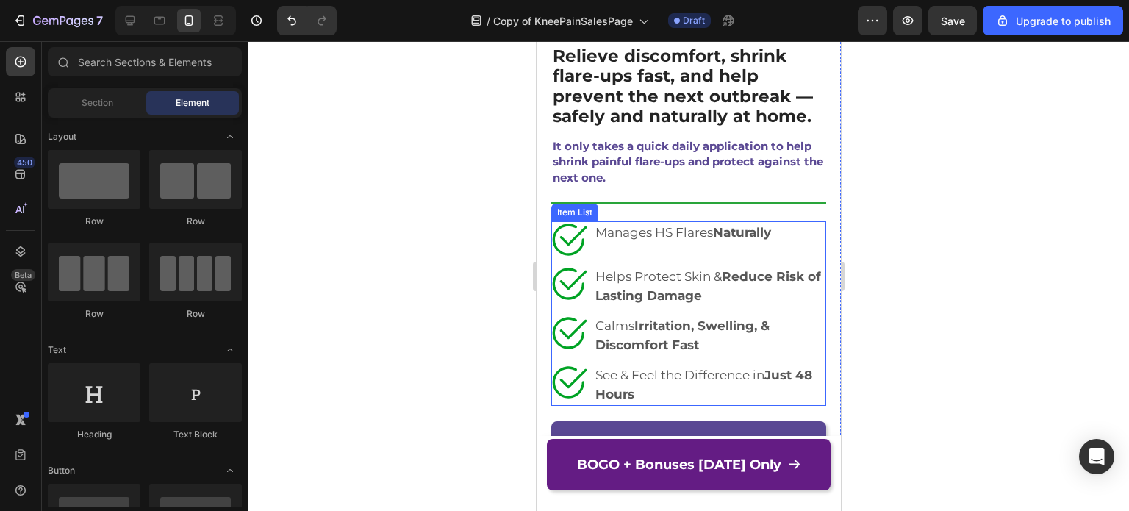
click at [567, 233] on icon at bounding box center [572, 236] width 27 height 20
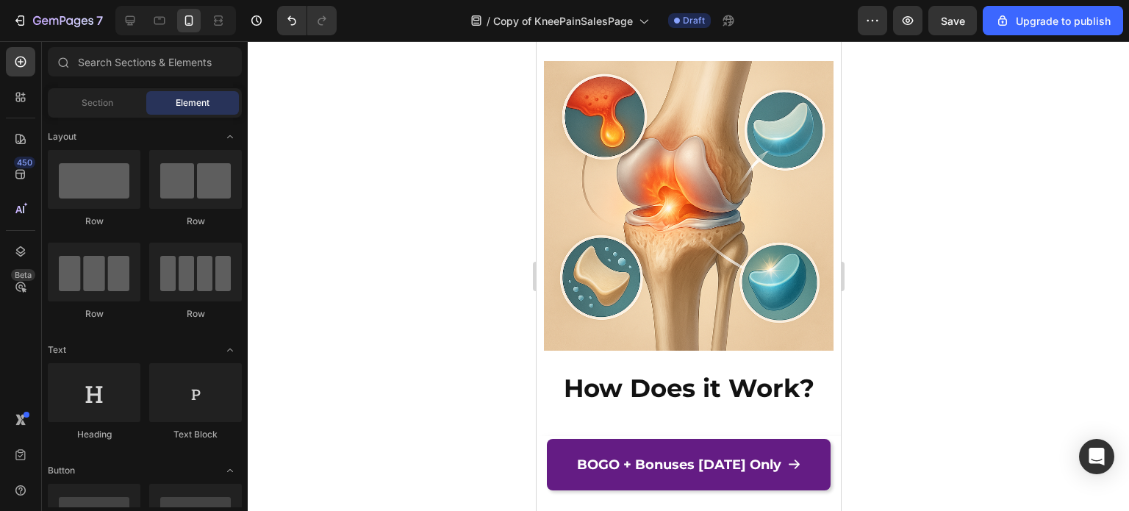
scroll to position [2933, 0]
